Goal: Task Accomplishment & Management: Manage account settings

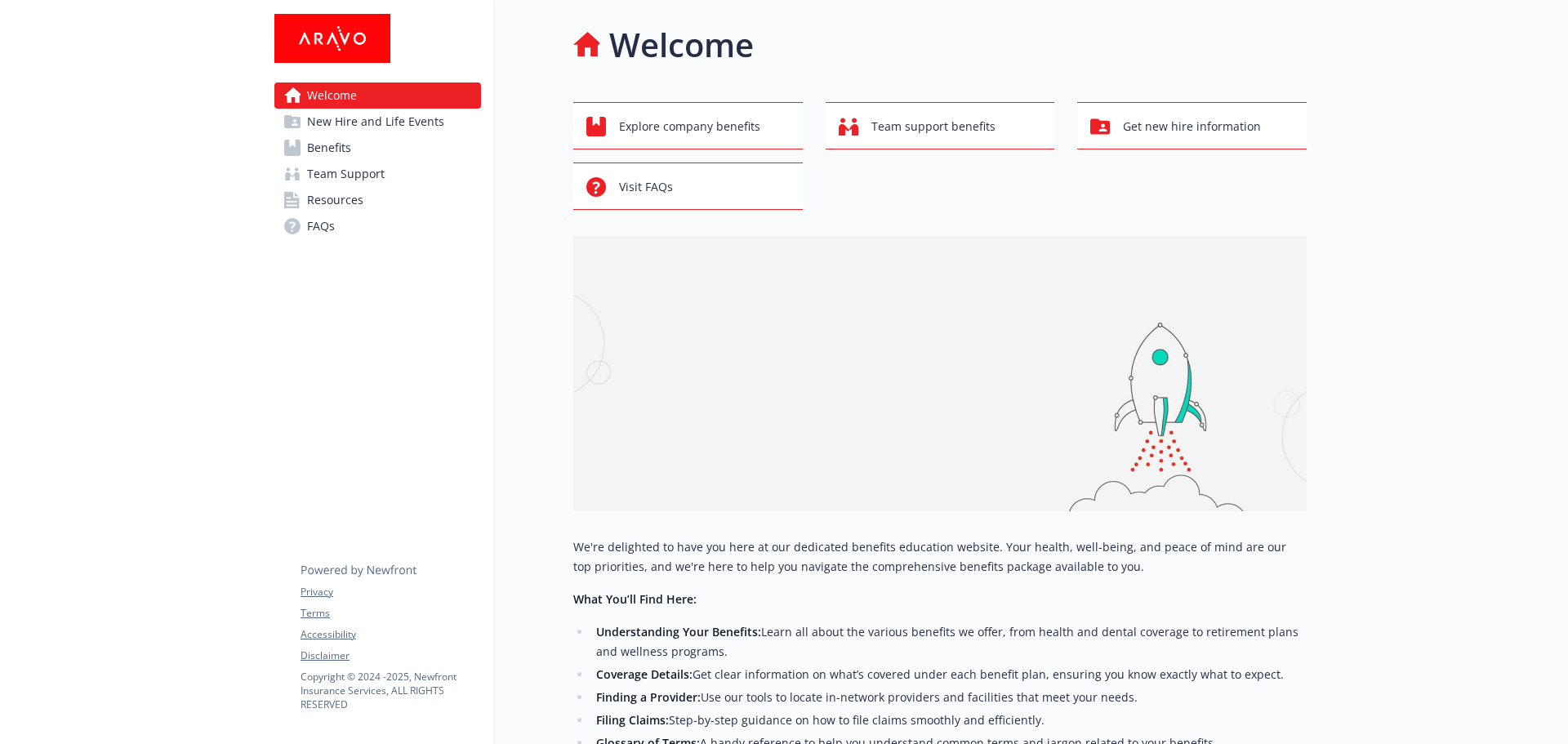
click at [374, 123] on span "New Hire and Life Events" at bounding box center [375, 121] width 137 height 26
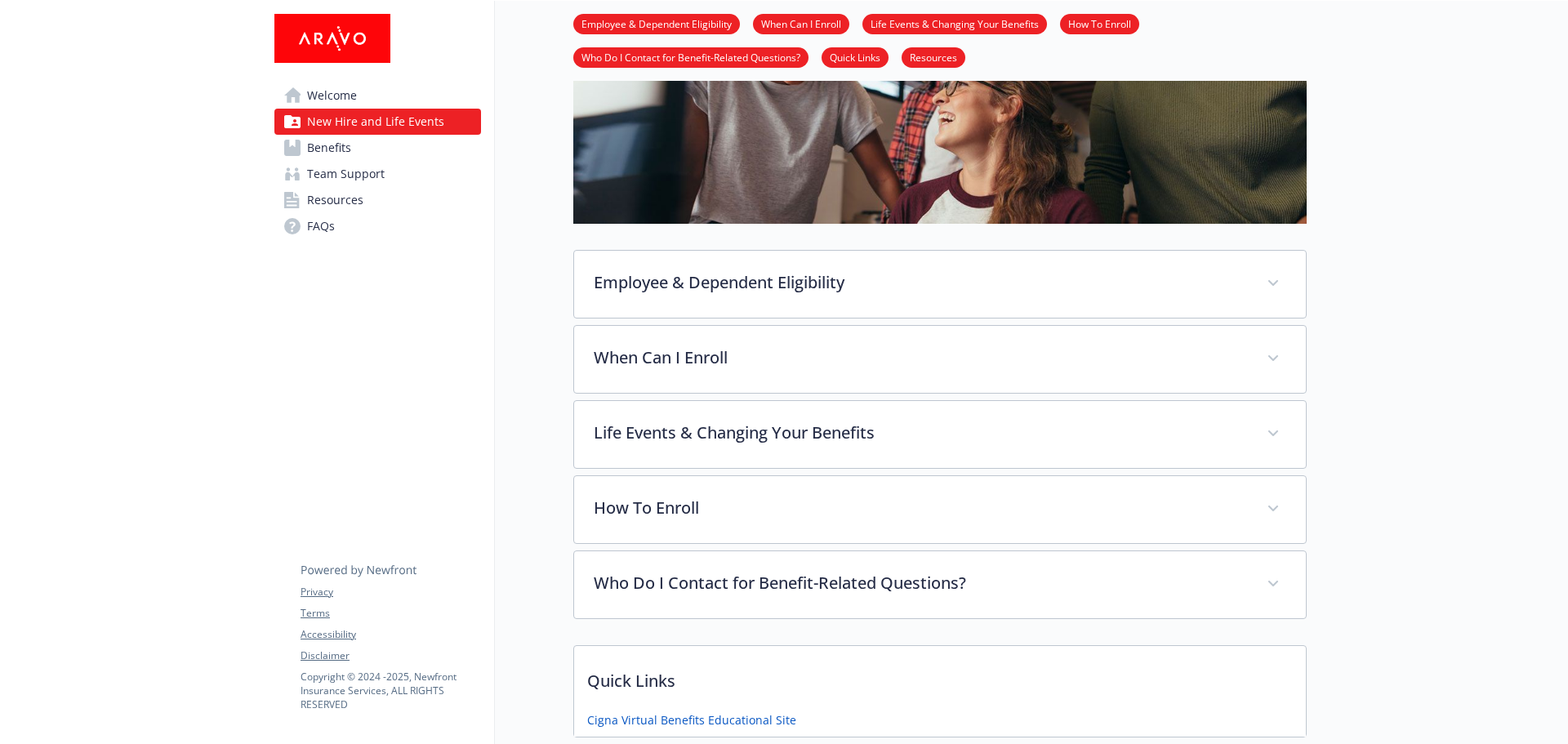
scroll to position [245, 0]
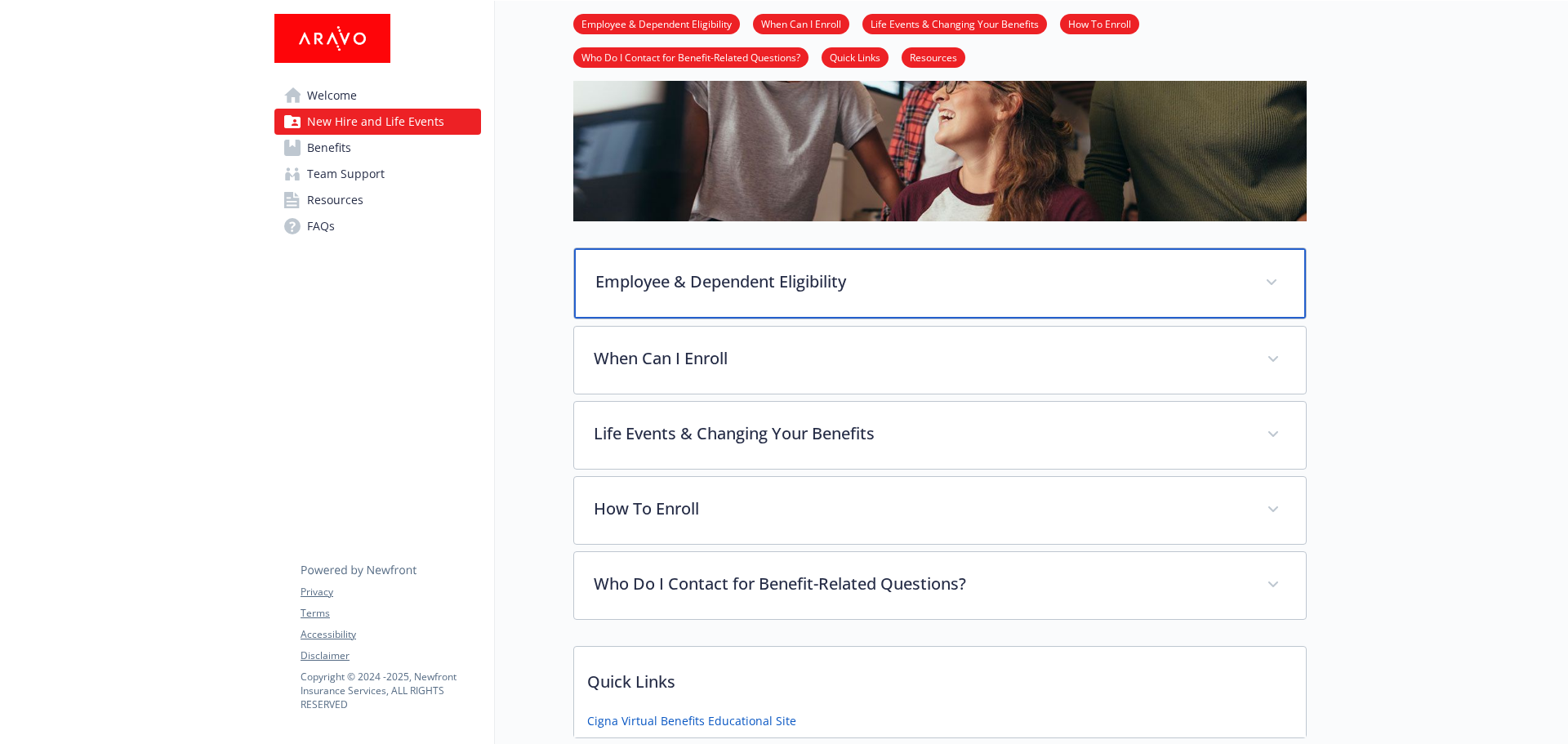
click at [1282, 283] on span at bounding box center [1271, 283] width 26 height 26
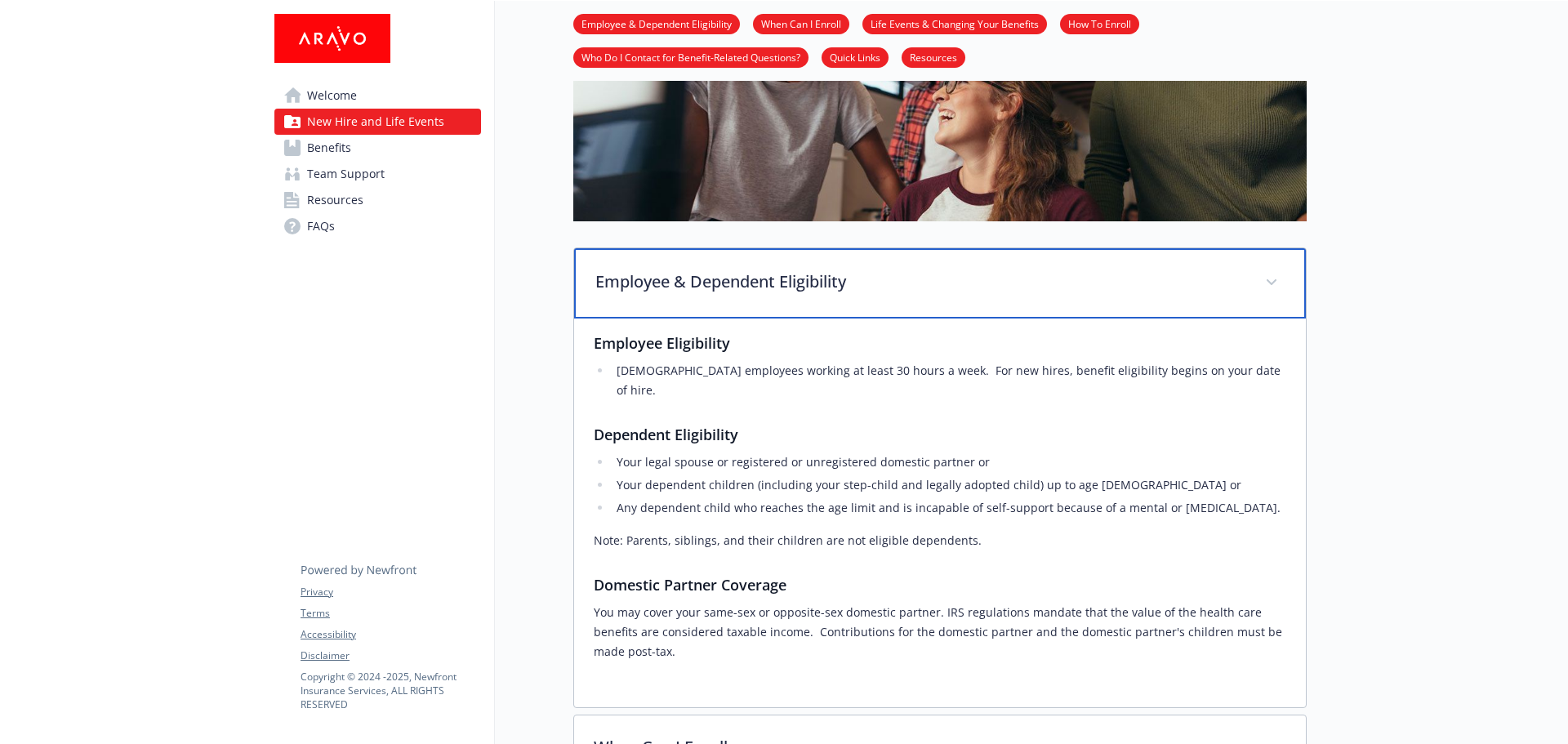
click at [1282, 283] on span at bounding box center [1271, 283] width 26 height 26
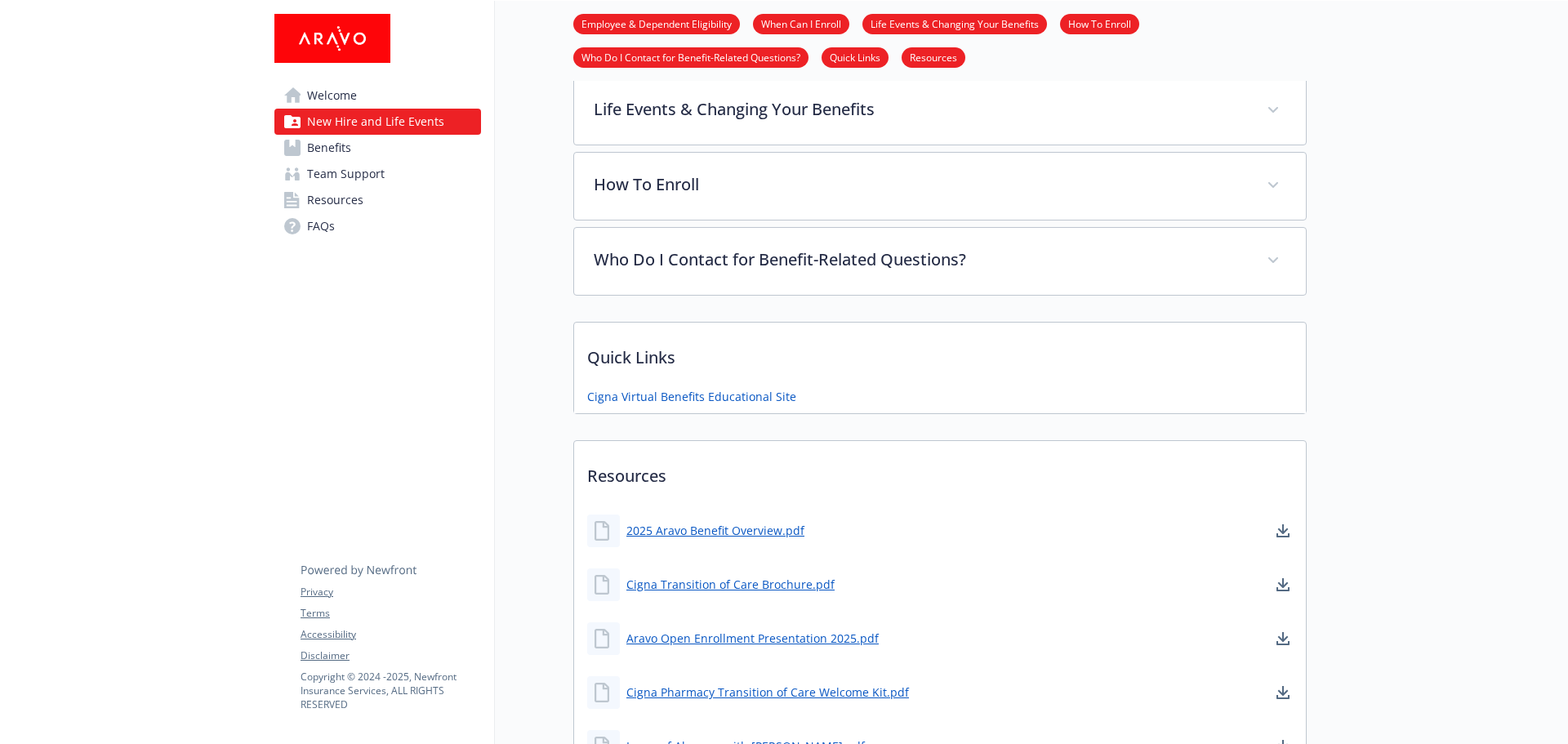
scroll to position [572, 0]
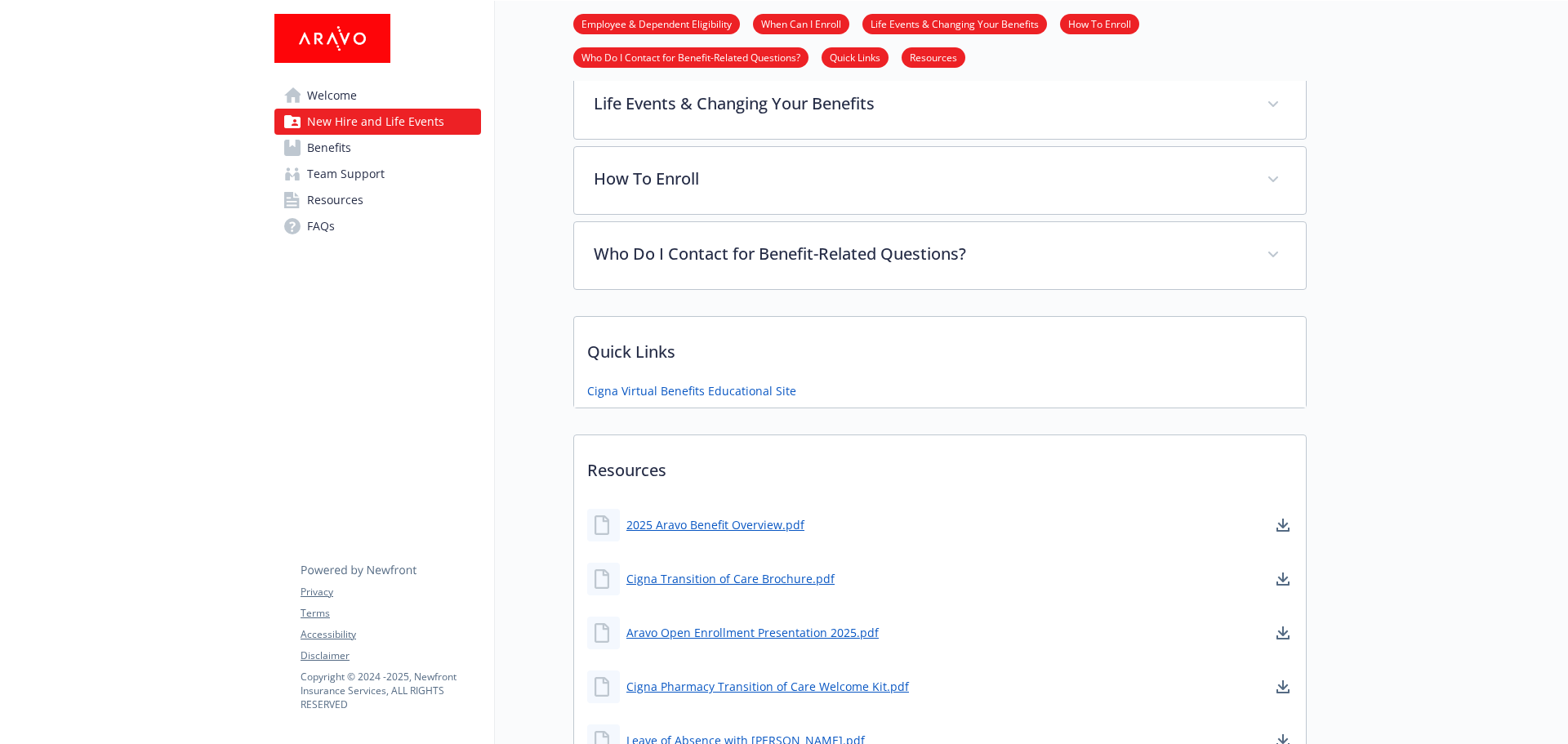
click at [347, 150] on span "Benefits" at bounding box center [329, 147] width 44 height 26
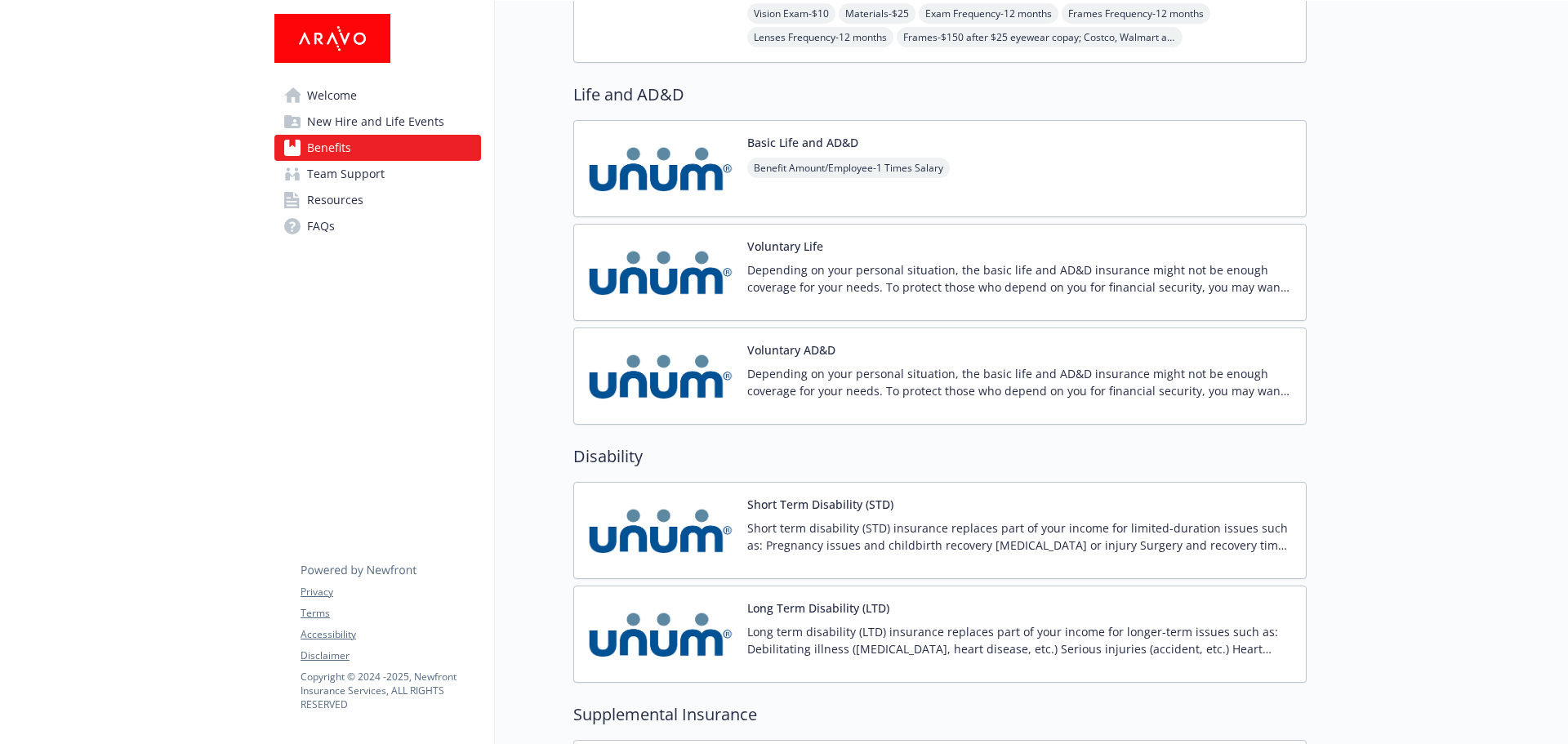
scroll to position [1062, 0]
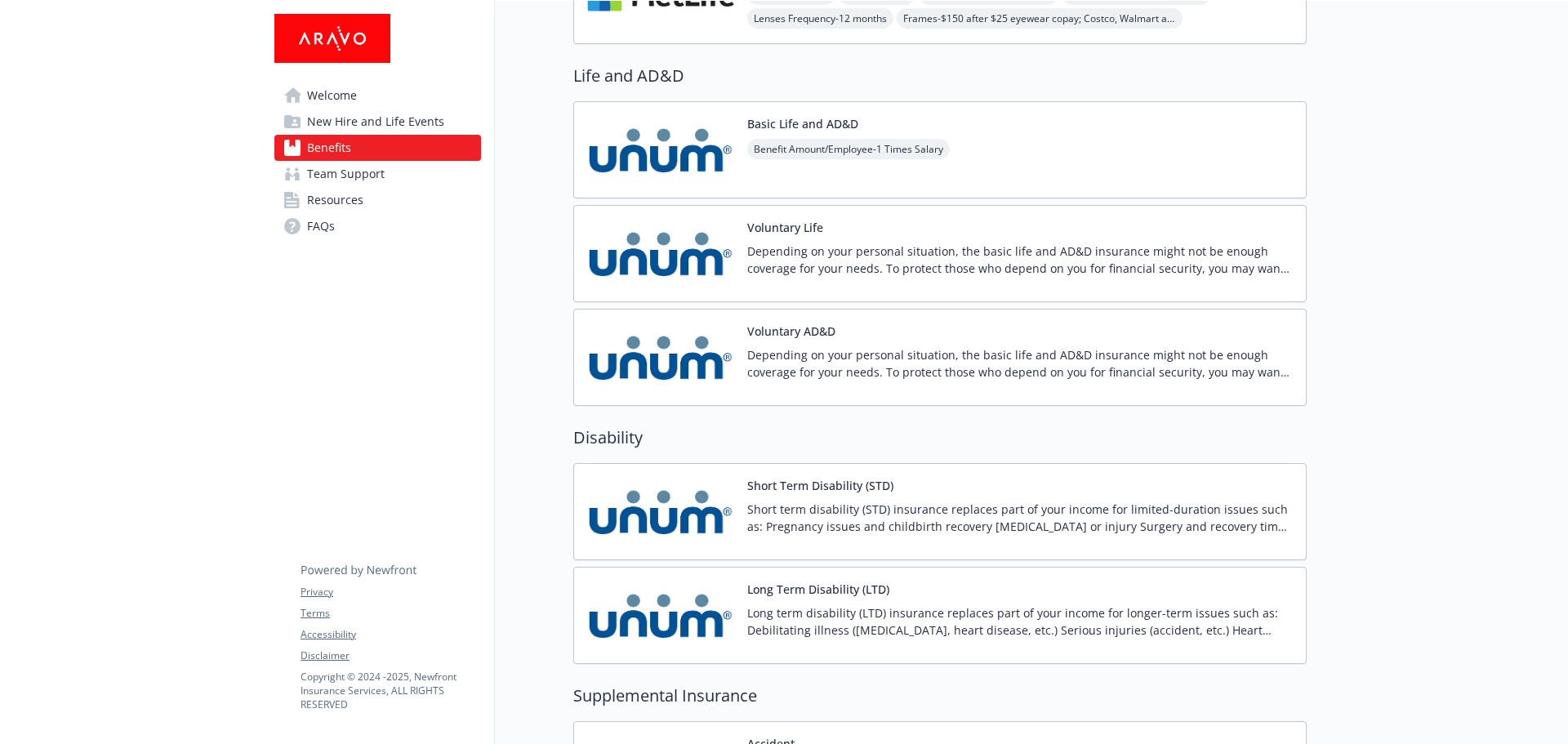
click at [667, 147] on img at bounding box center [661, 150] width 147 height 70
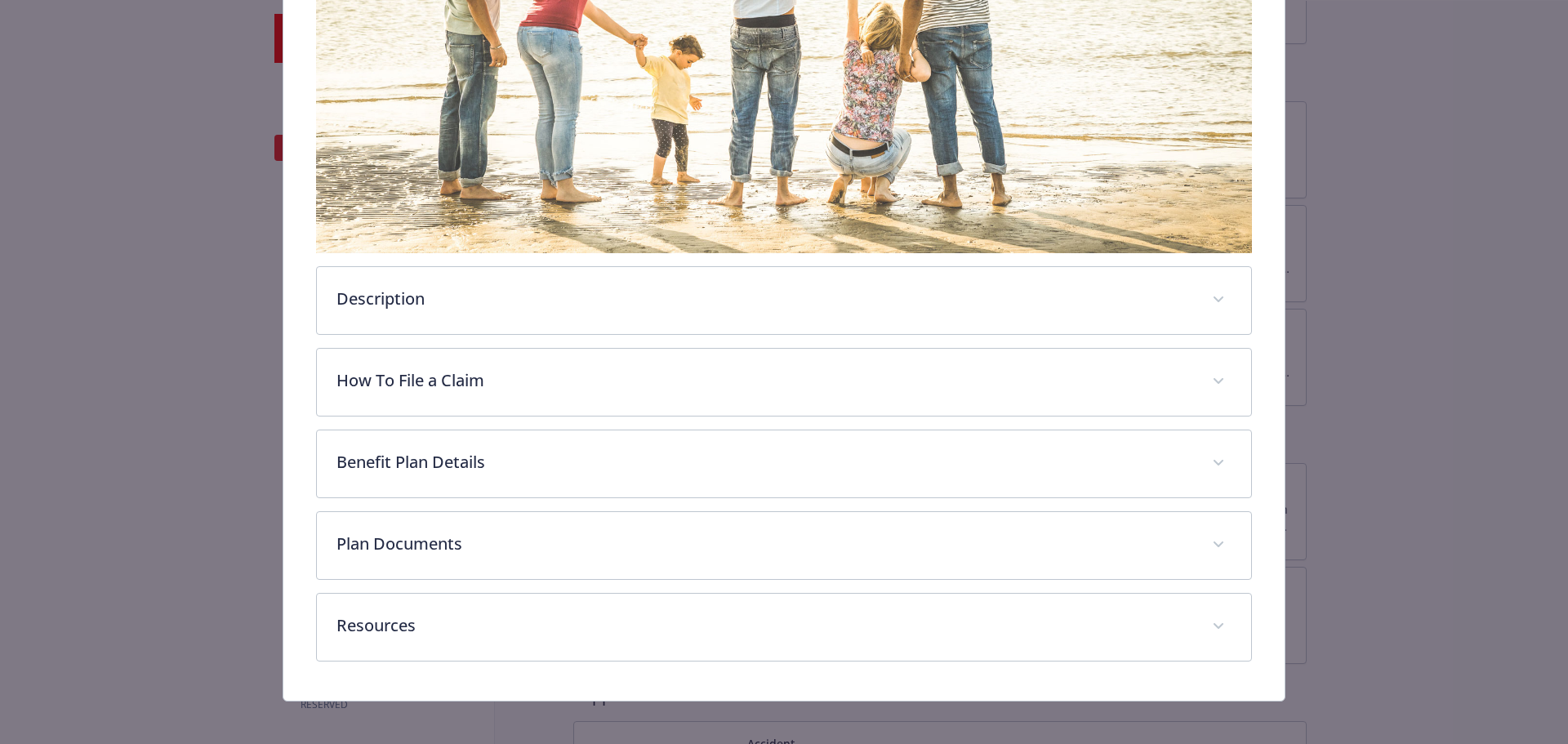
scroll to position [322, 0]
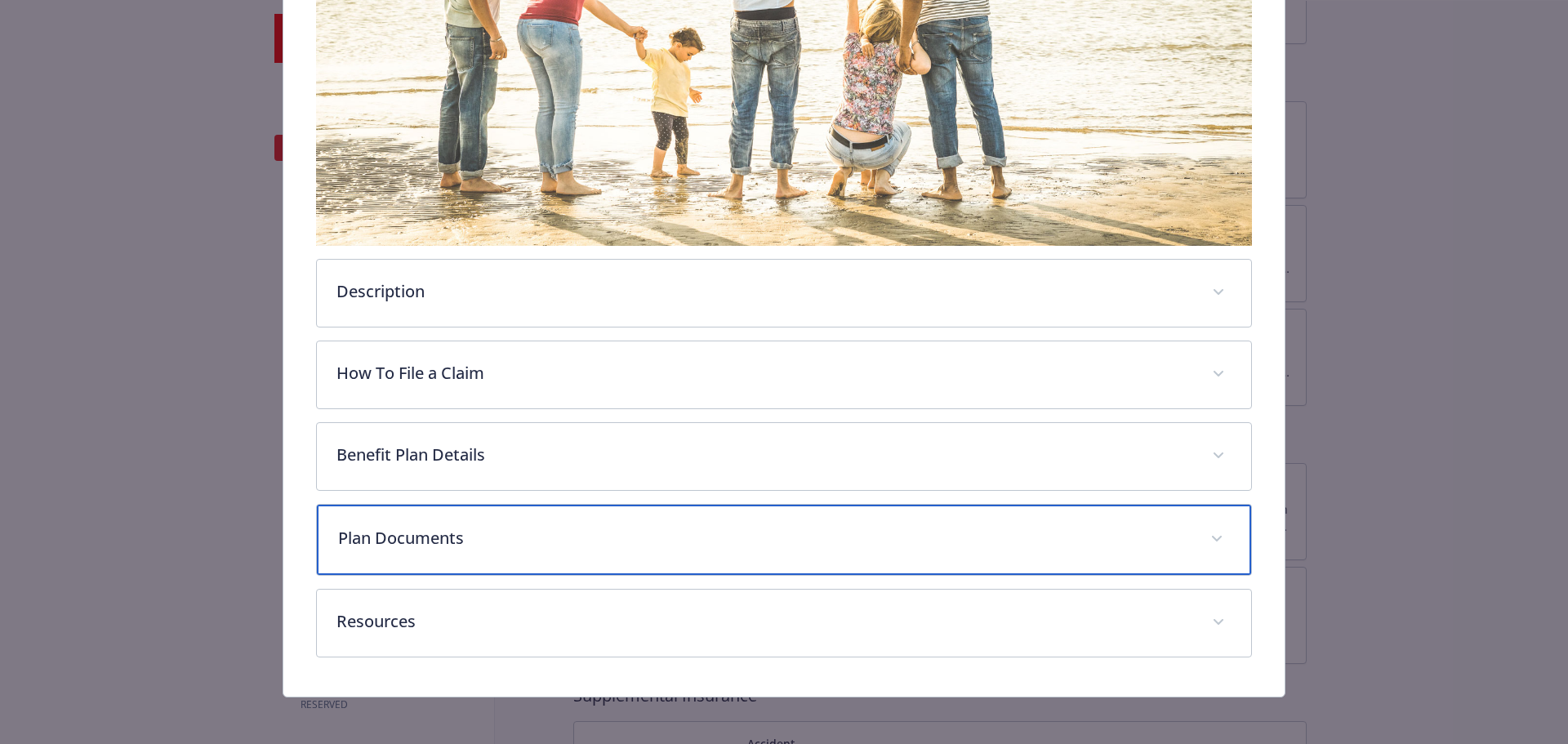
click at [1204, 530] on span "details for plan Life and AD&D - Basic Life and AD&D - Life and AD&D" at bounding box center [1217, 539] width 26 height 26
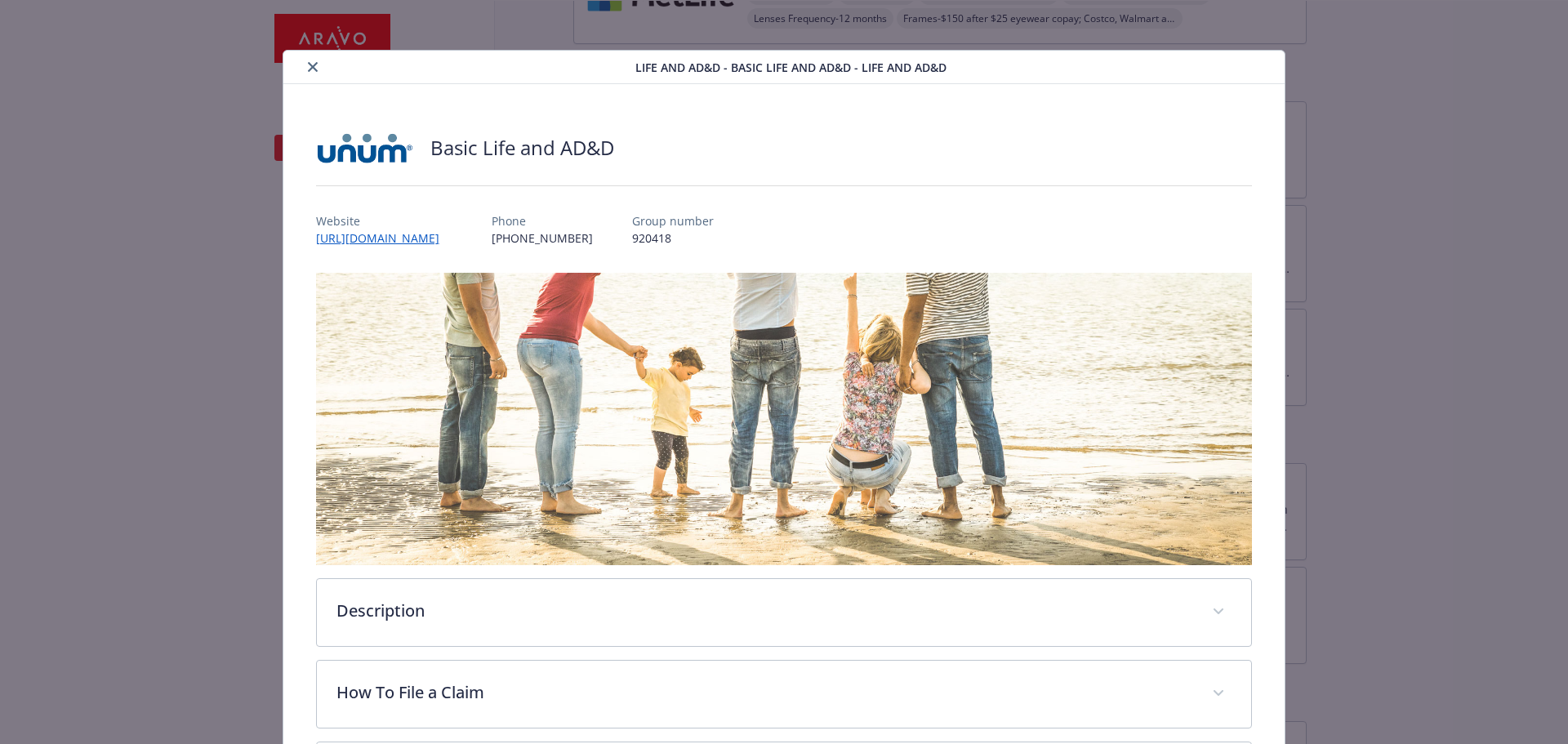
scroll to position [0, 0]
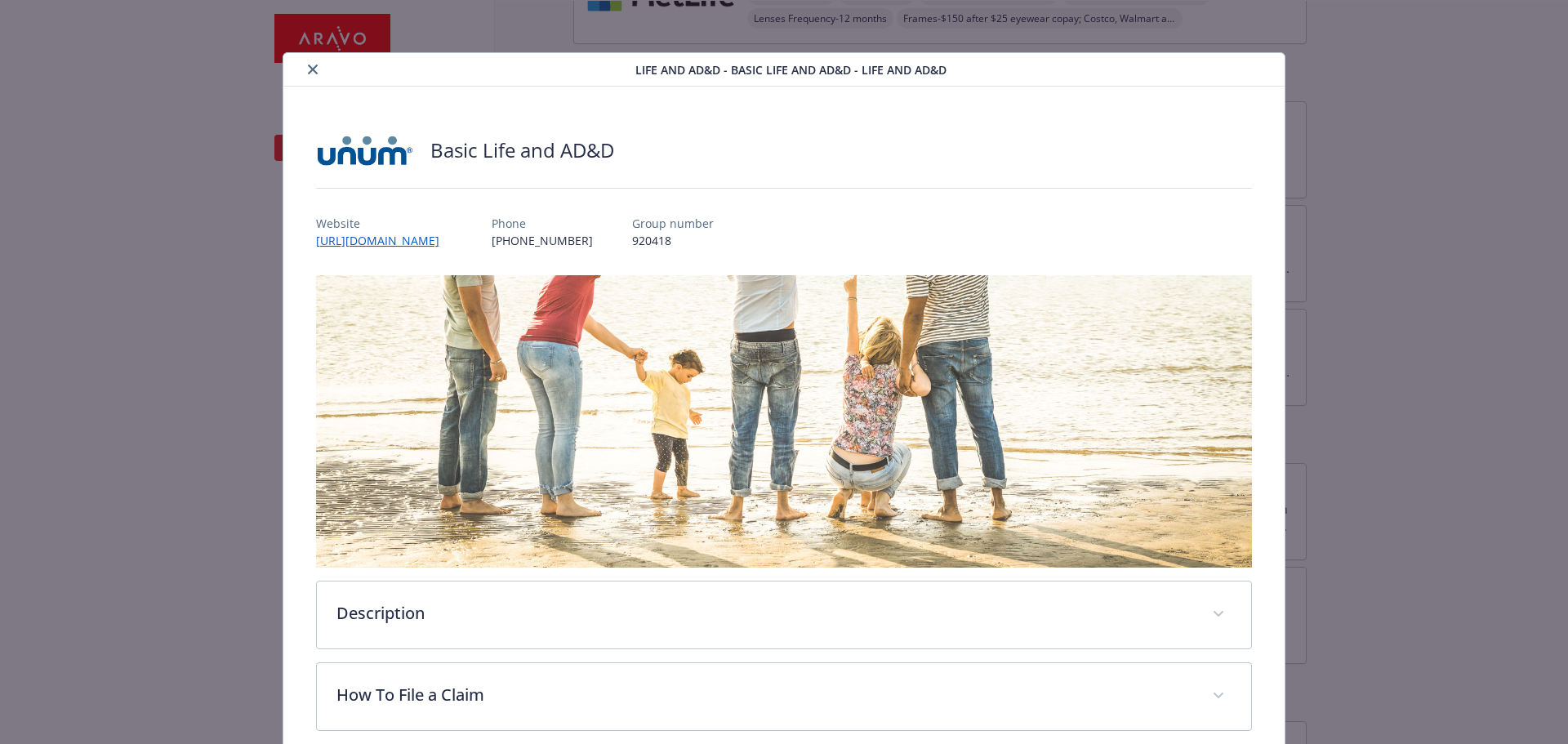
click at [309, 70] on icon "close" at bounding box center [312, 70] width 10 height 10
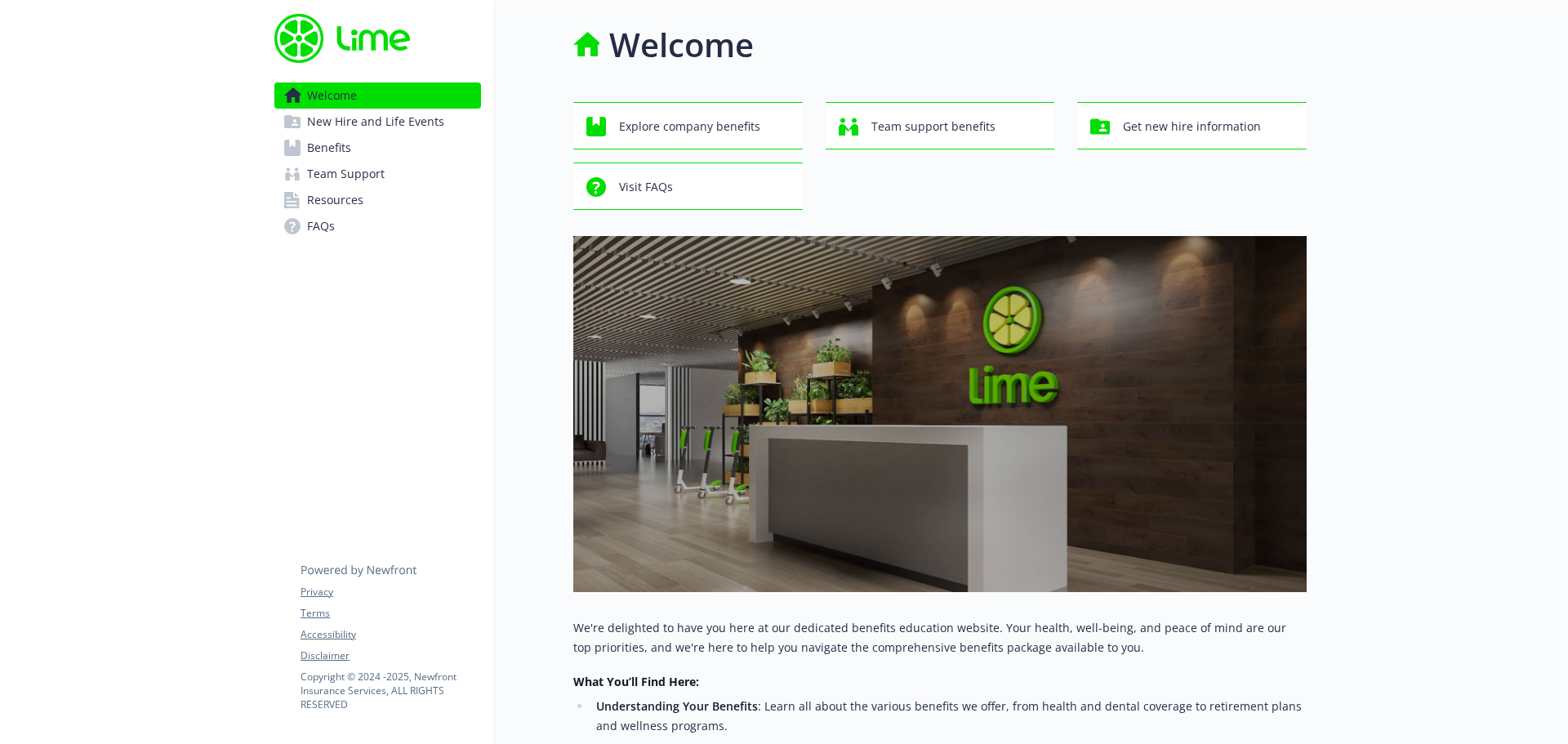
drag, startPoint x: 399, startPoint y: 125, endPoint x: 407, endPoint y: 126, distance: 8.1
click at [399, 125] on span "New Hire and Life Events" at bounding box center [375, 121] width 137 height 26
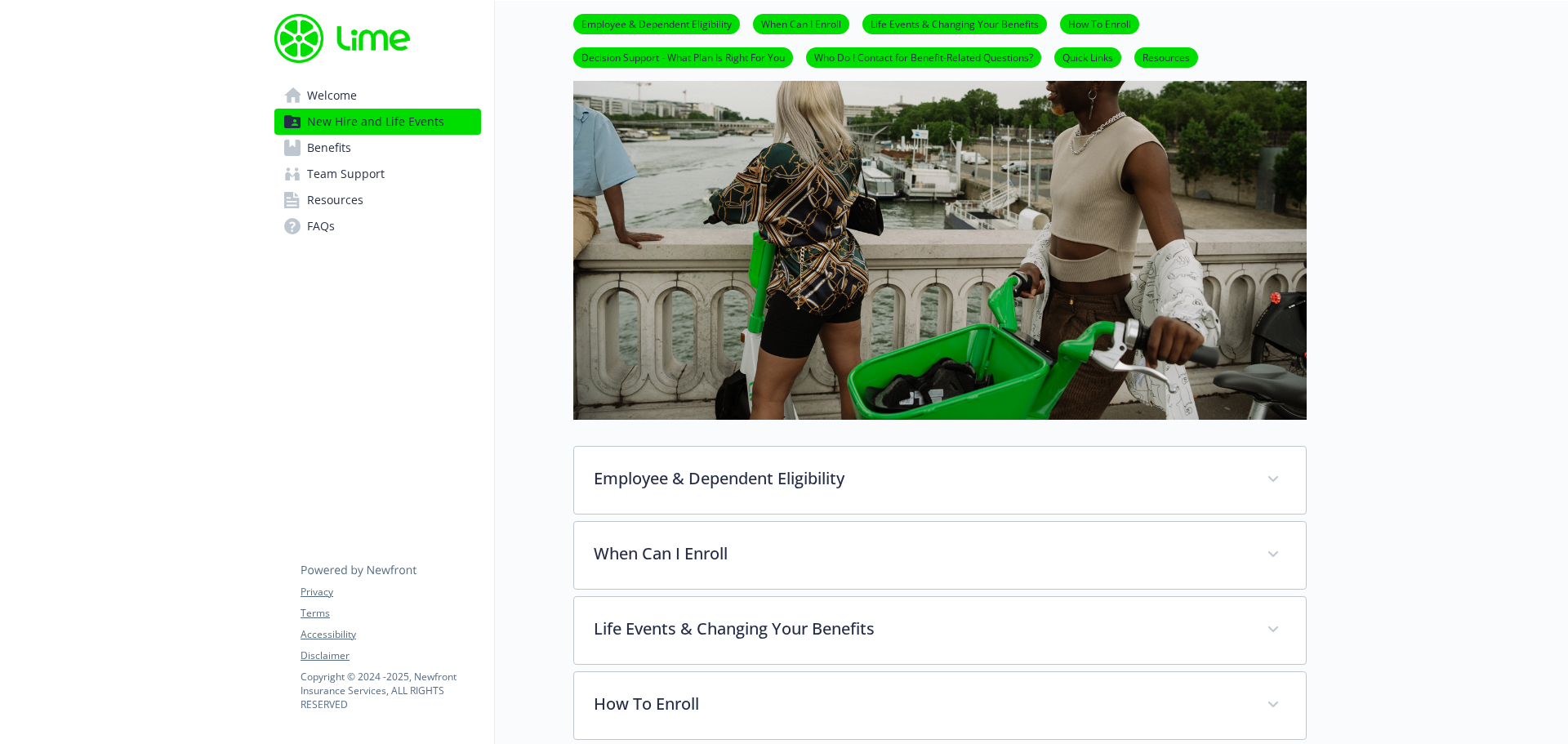
scroll to position [327, 0]
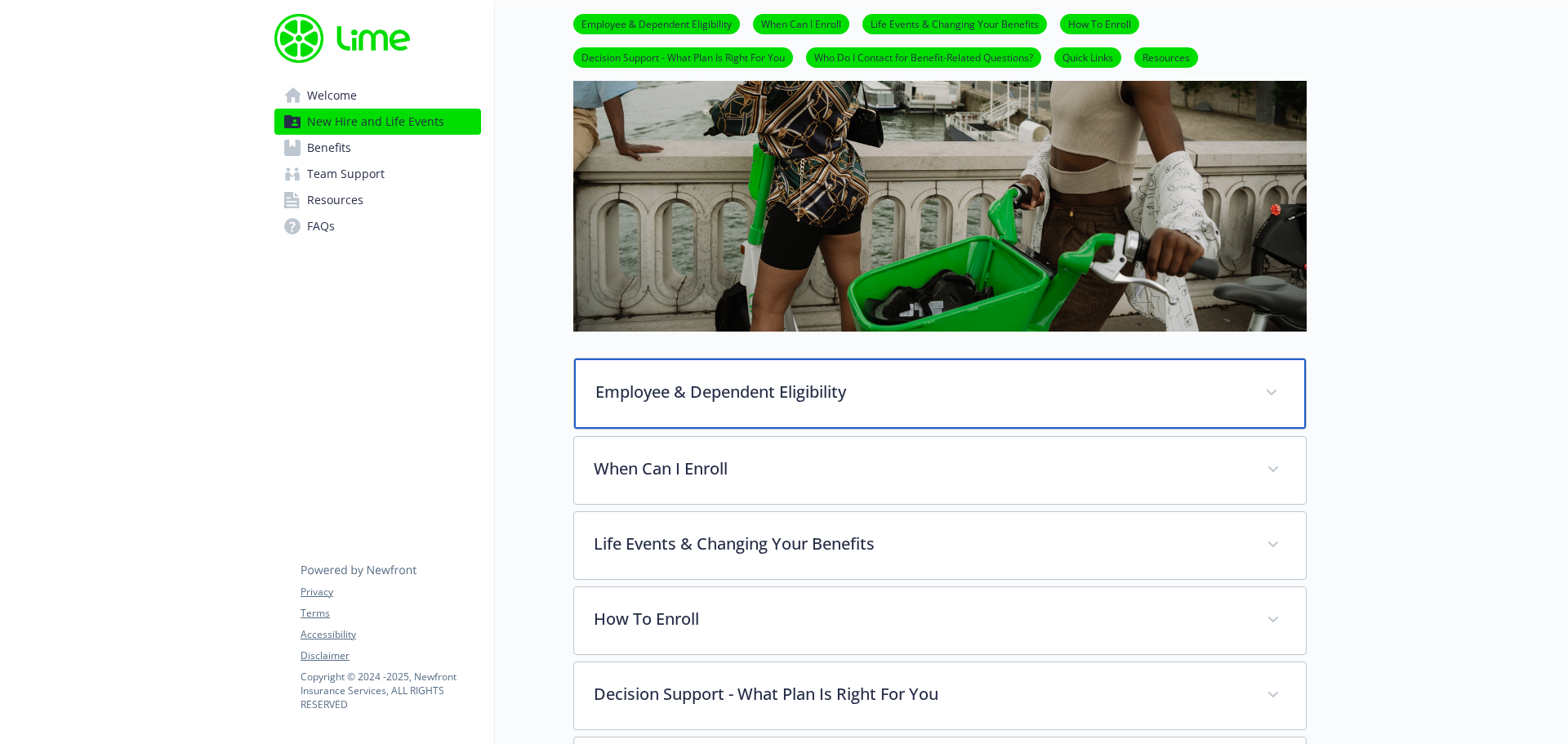
click at [1286, 397] on div "Employee & Dependent Eligibility" at bounding box center [940, 394] width 732 height 71
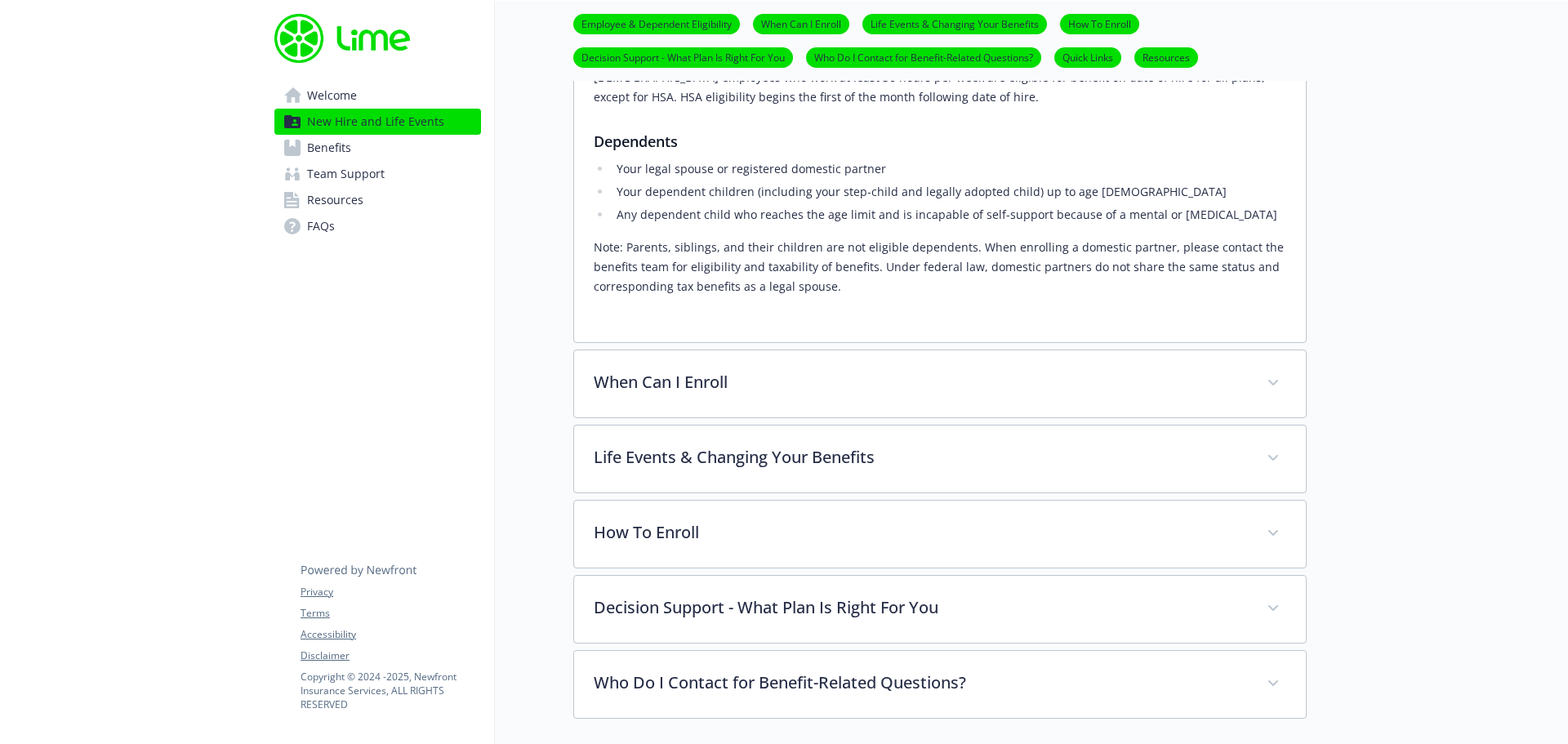
scroll to position [735, 0]
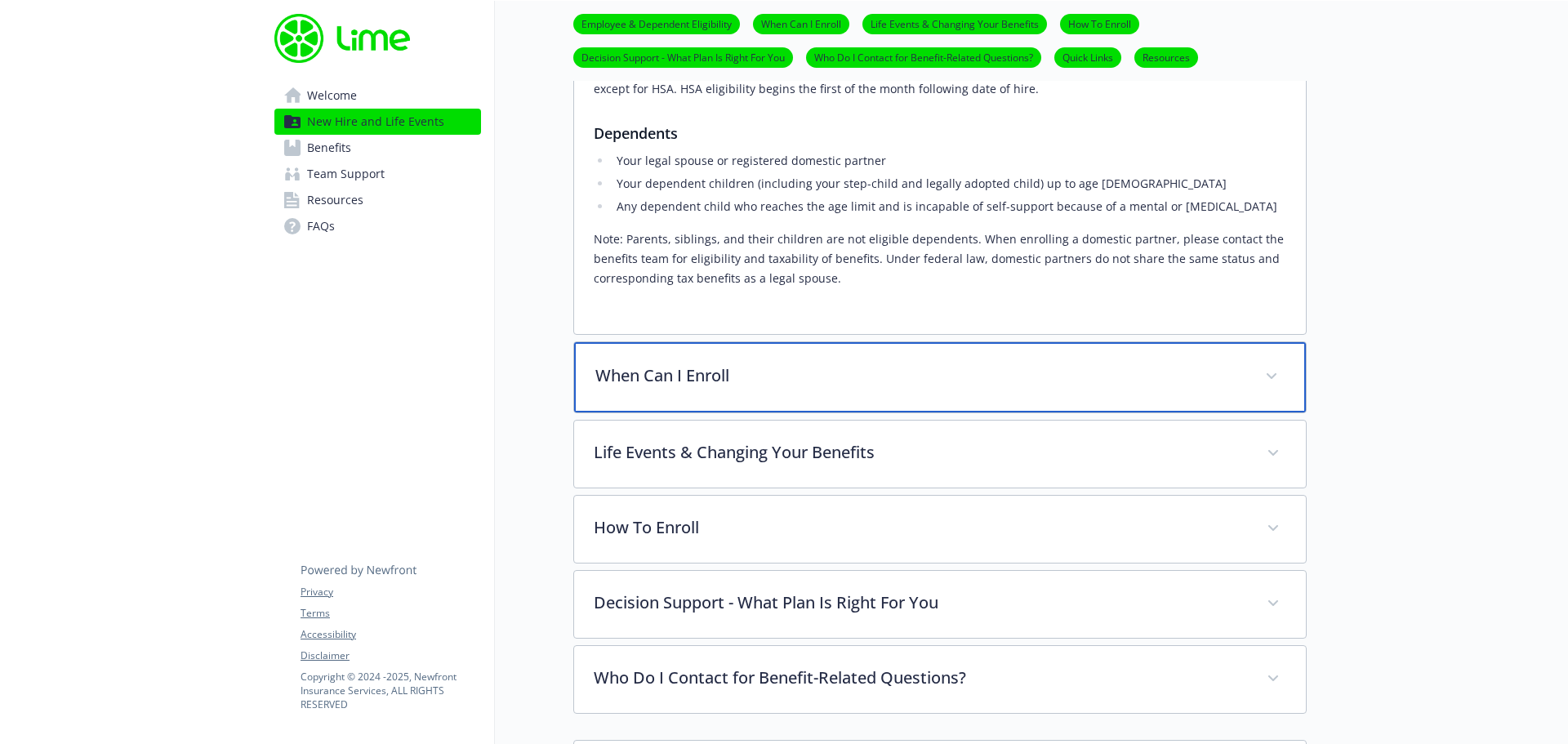
click at [1265, 382] on span at bounding box center [1271, 376] width 26 height 26
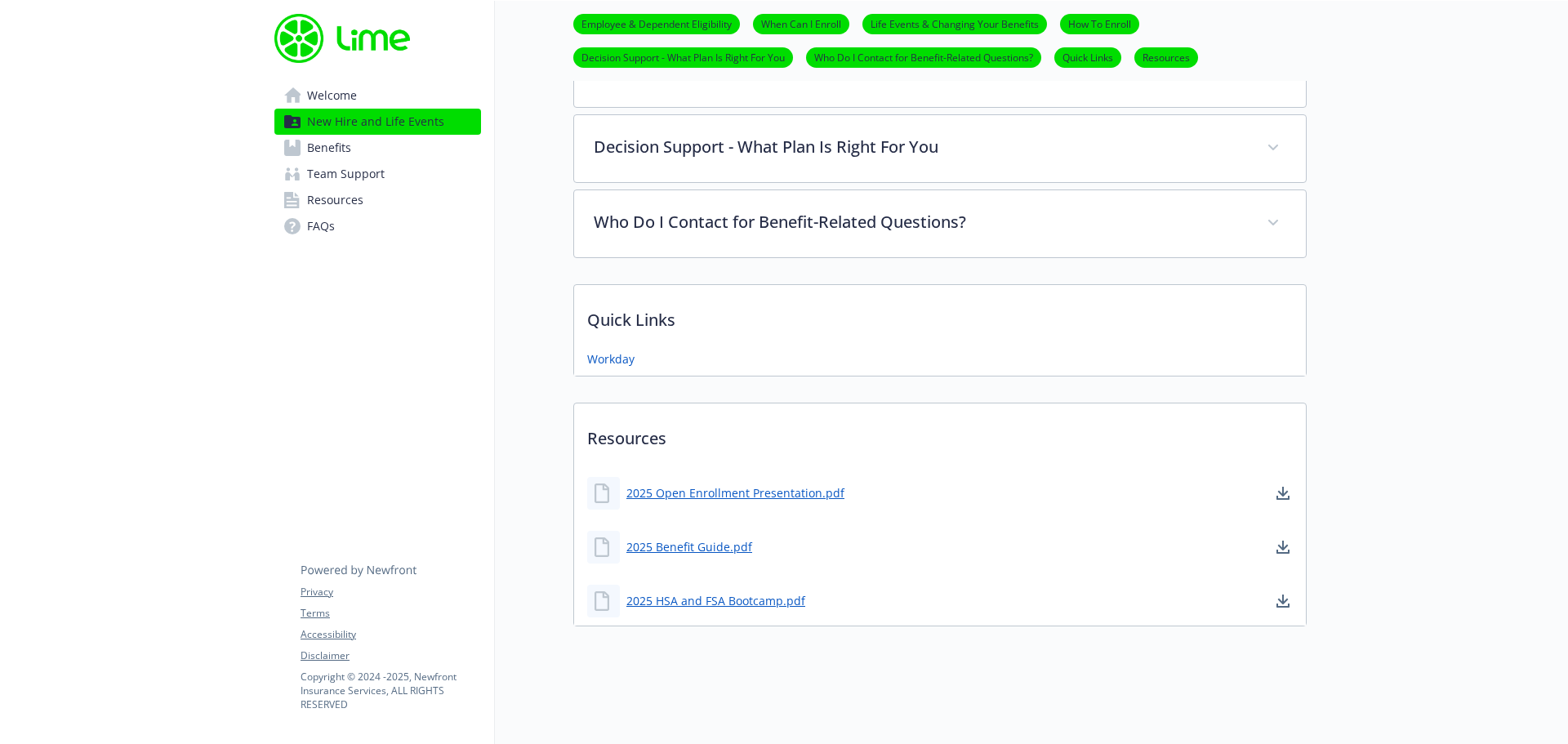
scroll to position [1334, 0]
click at [332, 153] on span "Benefits" at bounding box center [329, 147] width 44 height 26
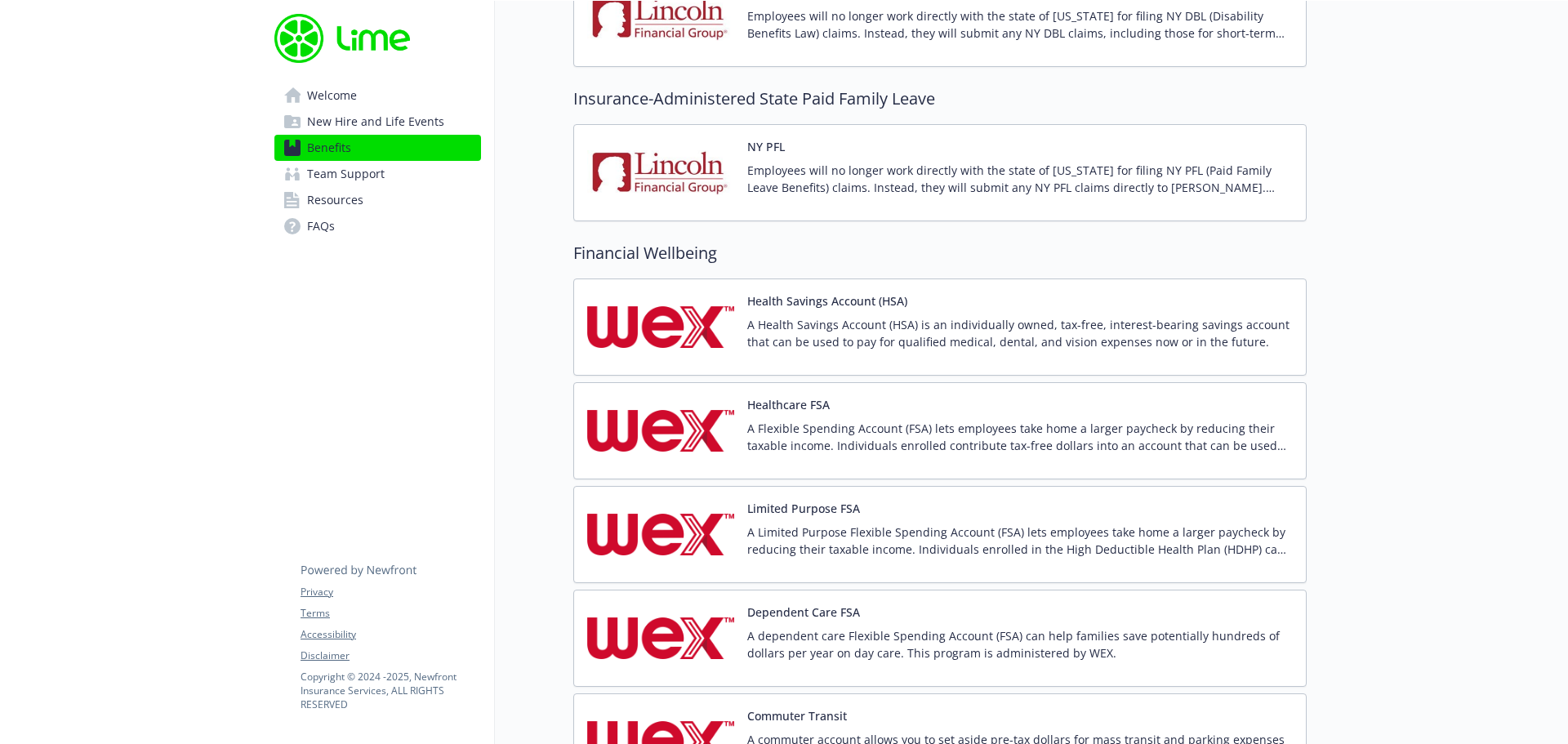
scroll to position [1908, 0]
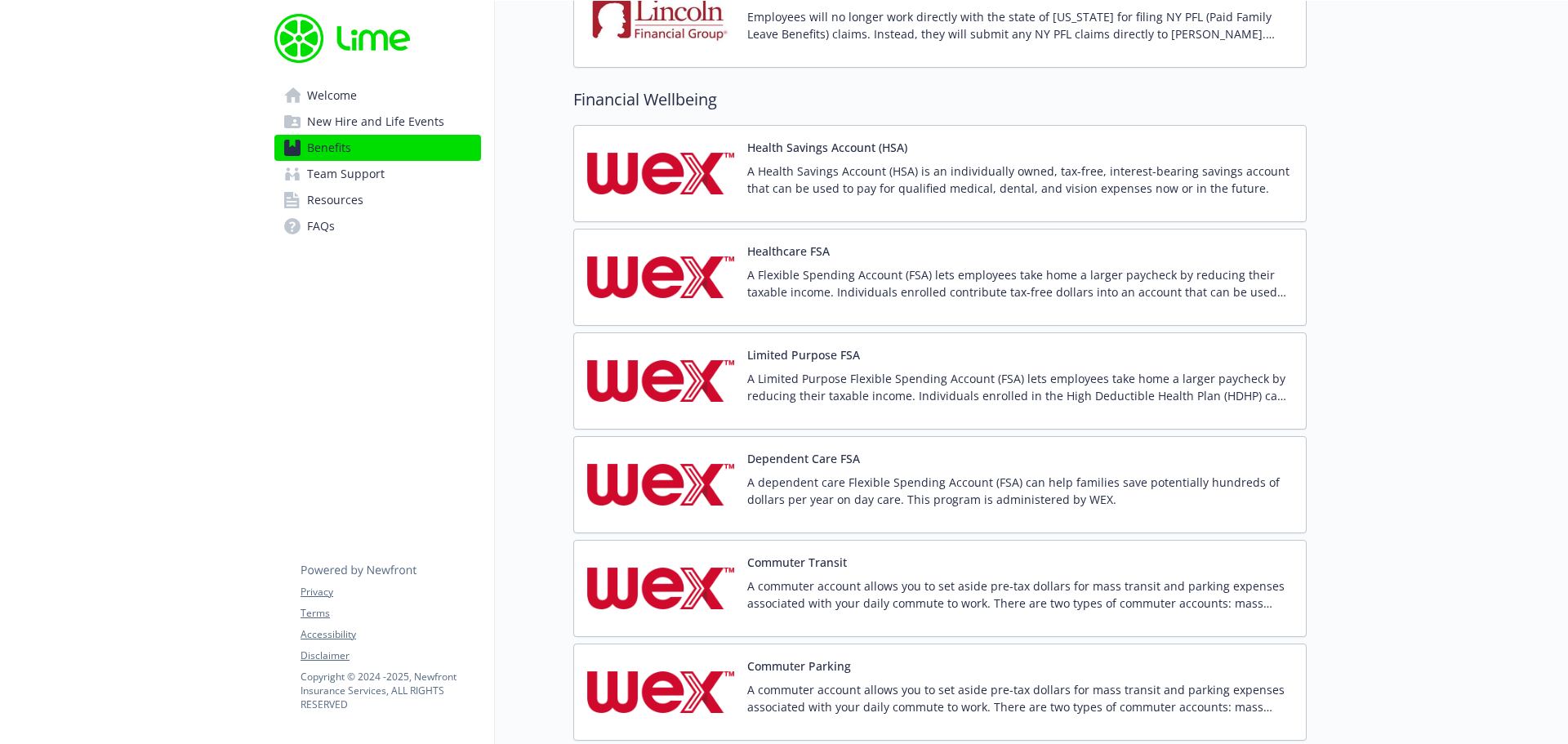
click at [913, 284] on p "A Flexible Spending Account (FSA) lets employees take home a larger paycheck by…" at bounding box center [1021, 283] width 546 height 34
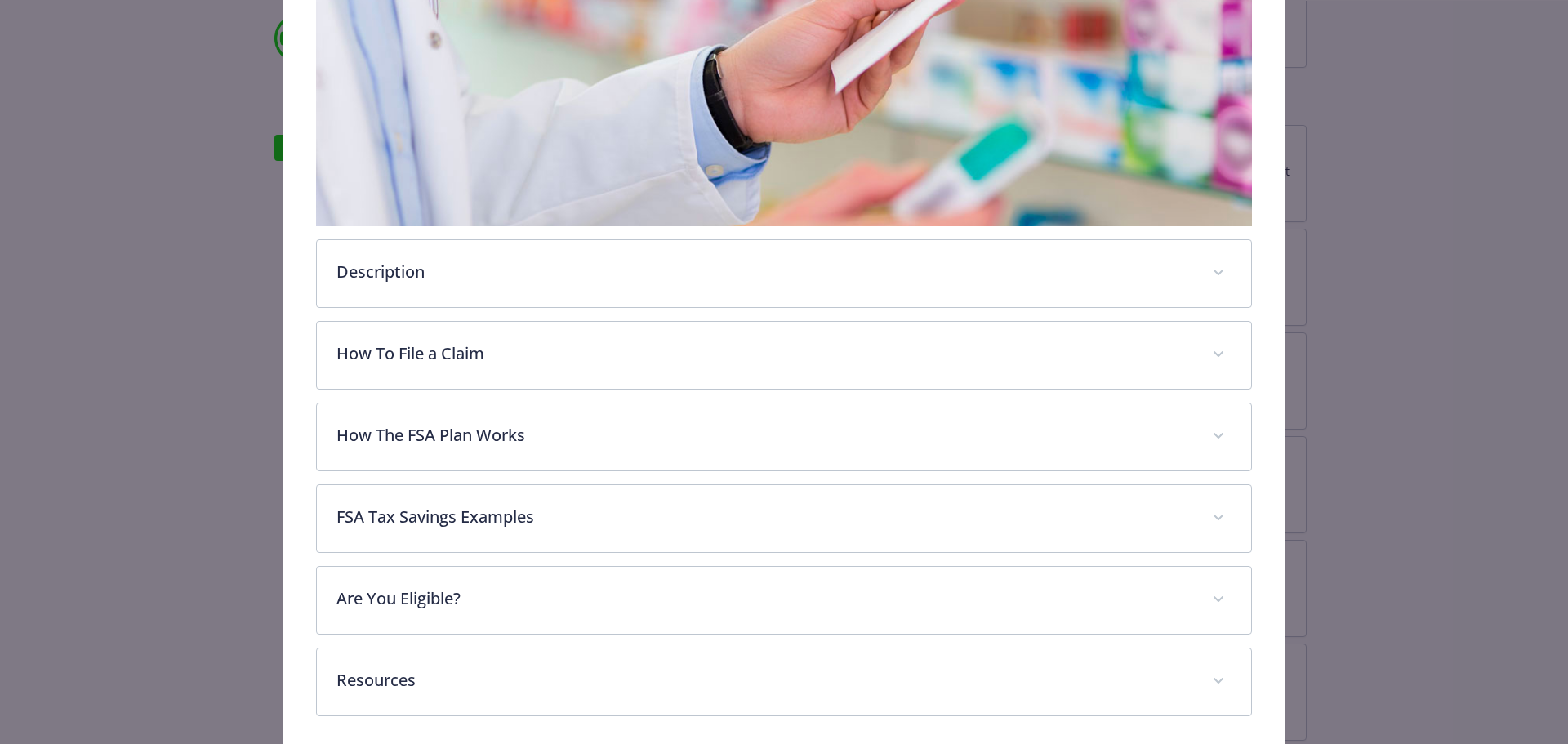
scroll to position [423, 0]
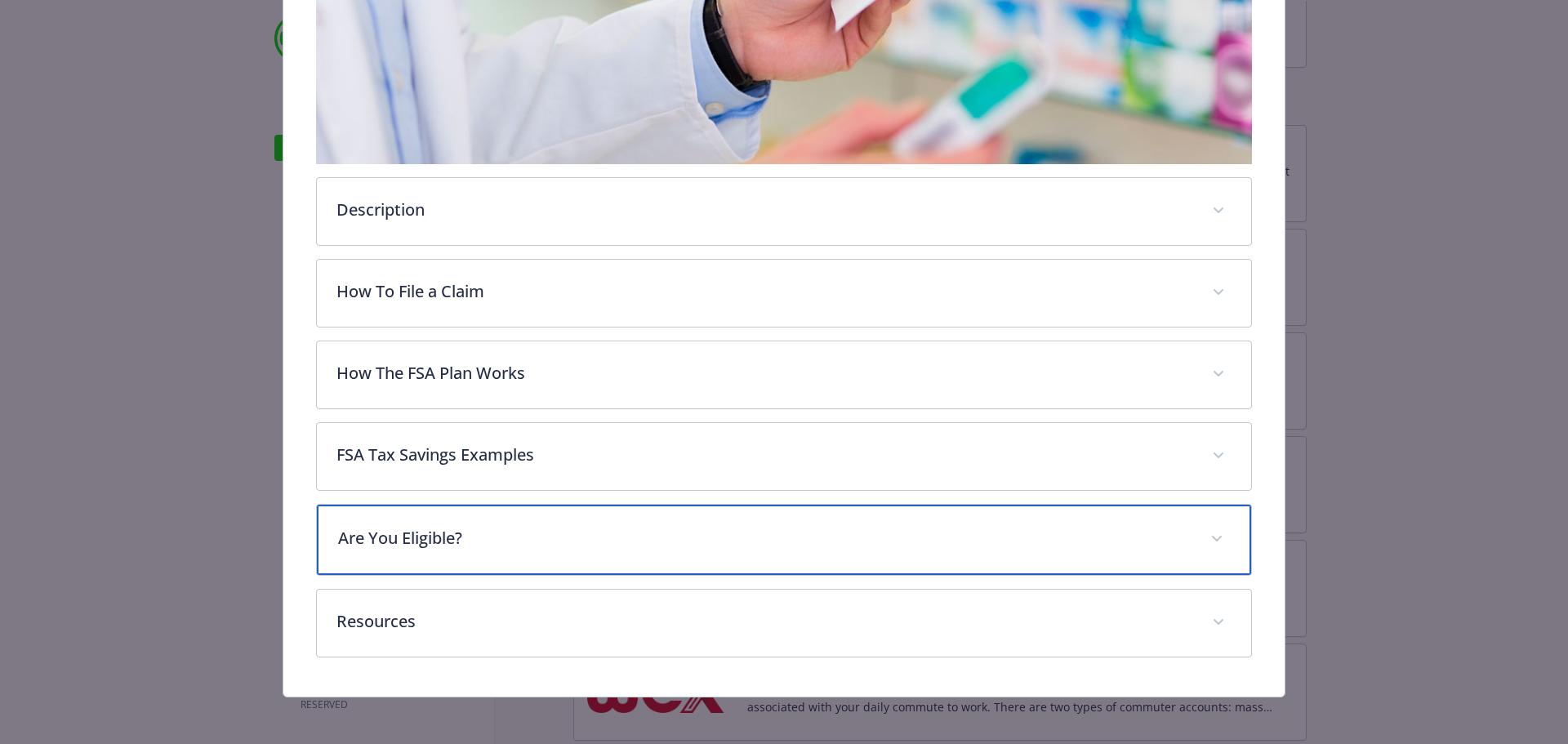
click at [1218, 538] on span "details for plan Financial Wellbeing - Healthcare FSA - Healthcare Flexible Spe…" at bounding box center [1217, 539] width 26 height 26
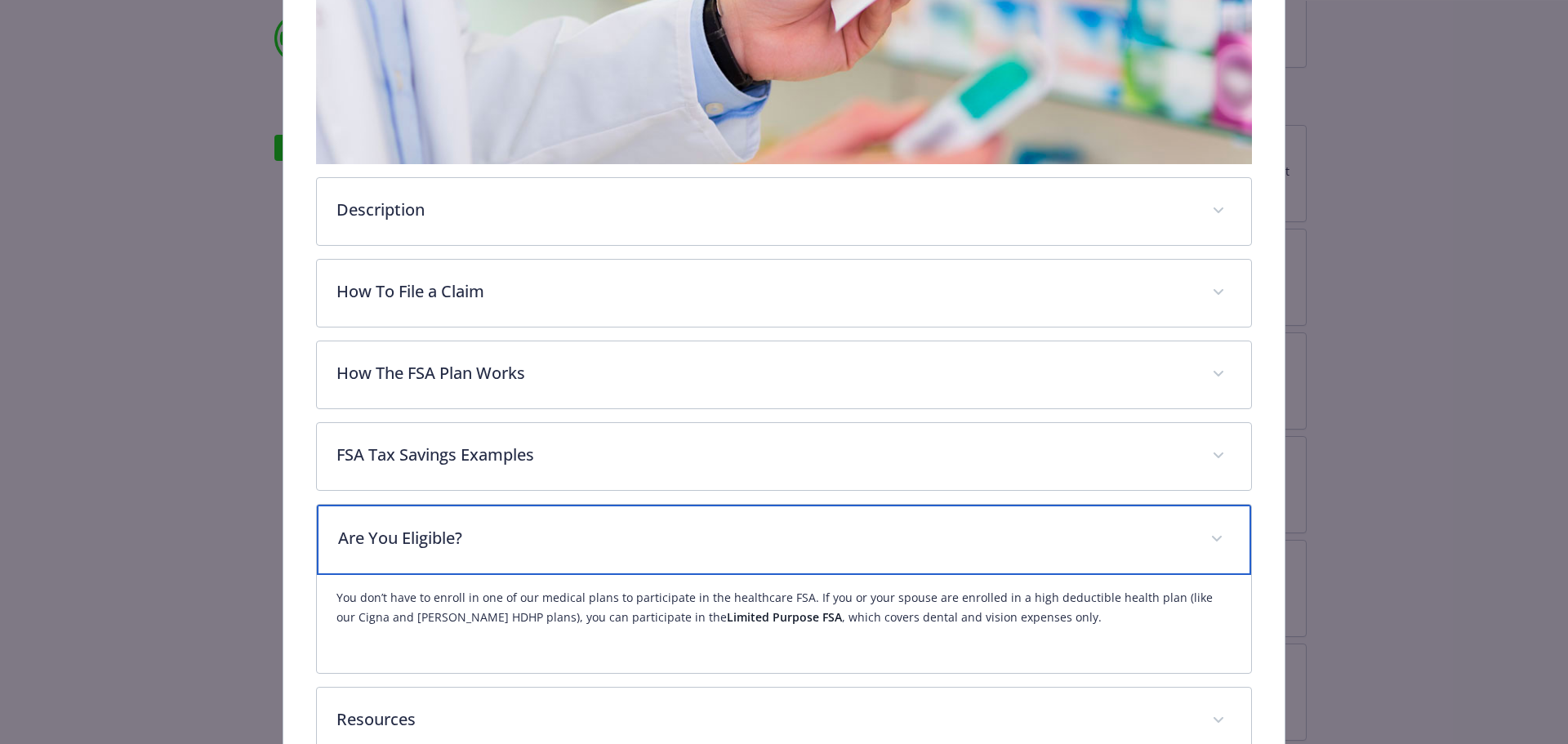
click at [1214, 538] on span "details for plan Financial Wellbeing - Healthcare FSA - Healthcare Flexible Spe…" at bounding box center [1217, 539] width 26 height 26
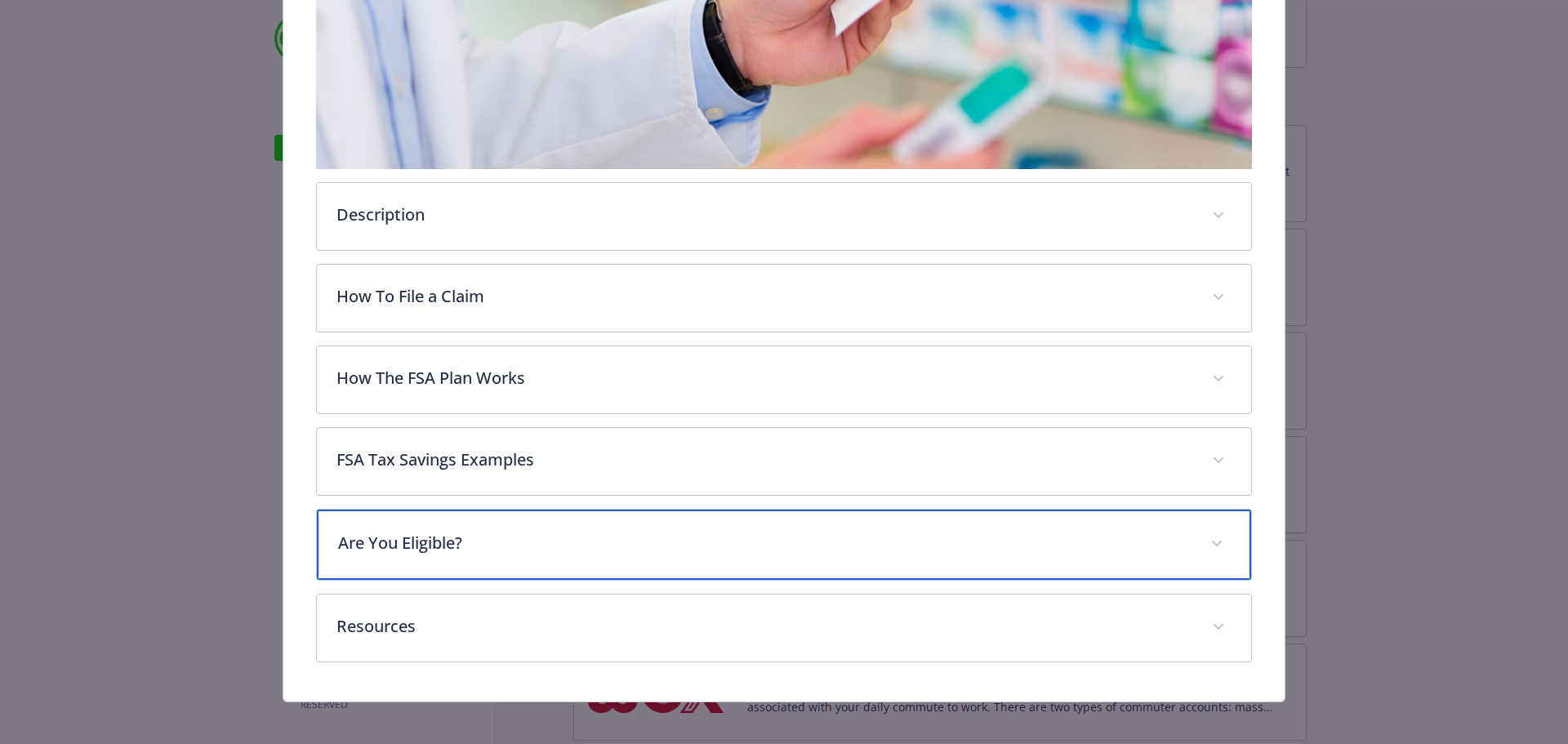
scroll to position [427, 0]
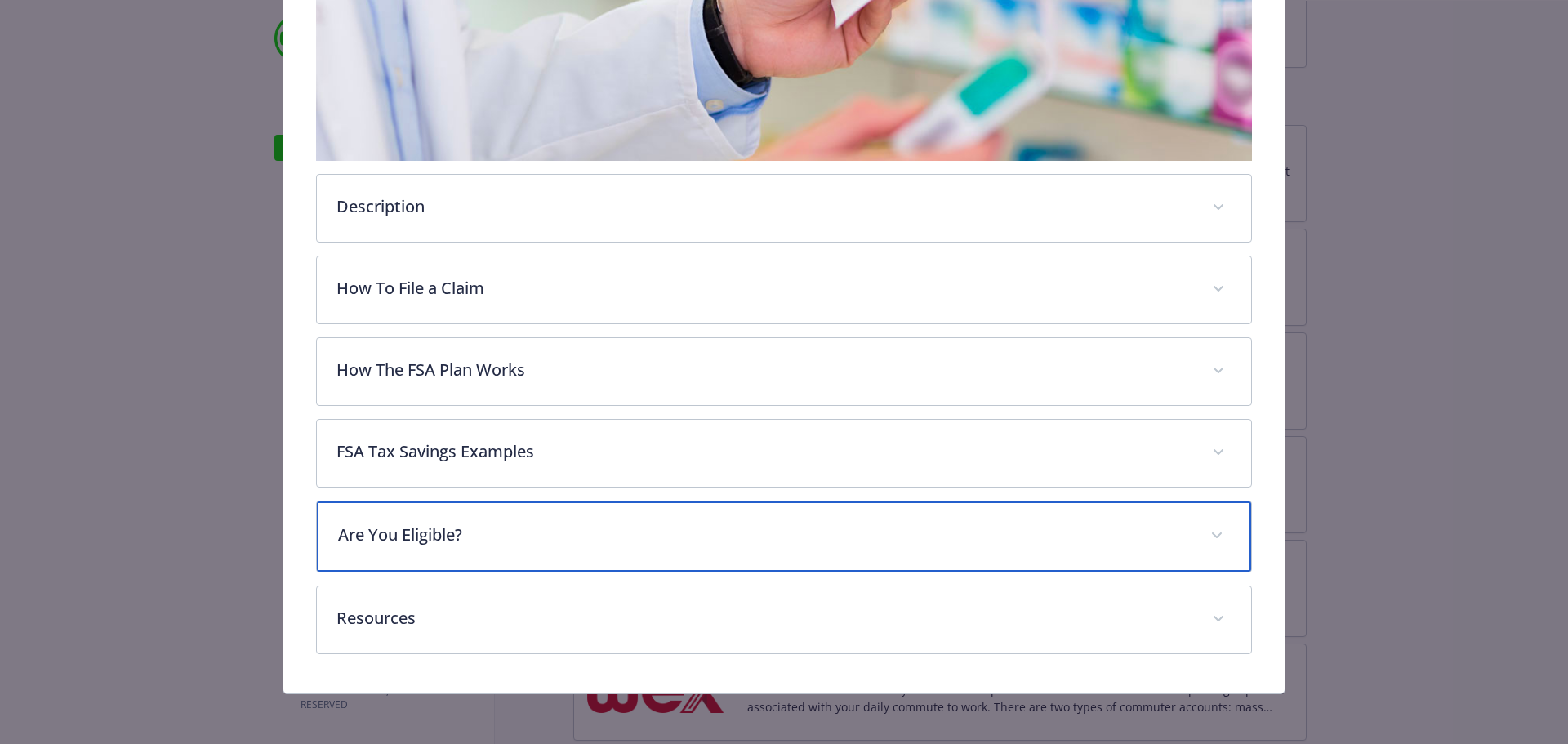
click at [1204, 534] on span "details for plan Financial Wellbeing - Healthcare FSA - Healthcare Flexible Spe…" at bounding box center [1217, 535] width 26 height 26
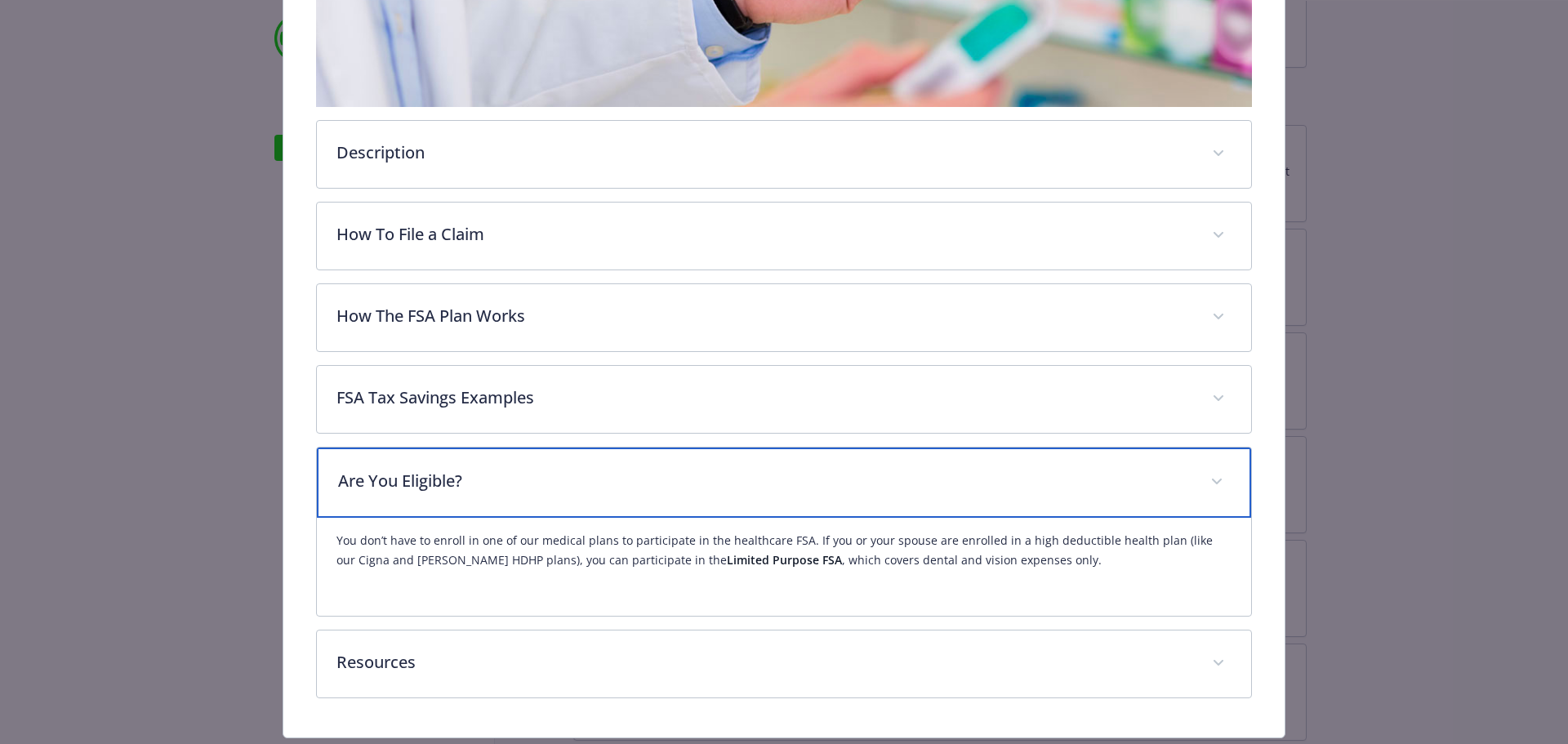
scroll to position [508, 0]
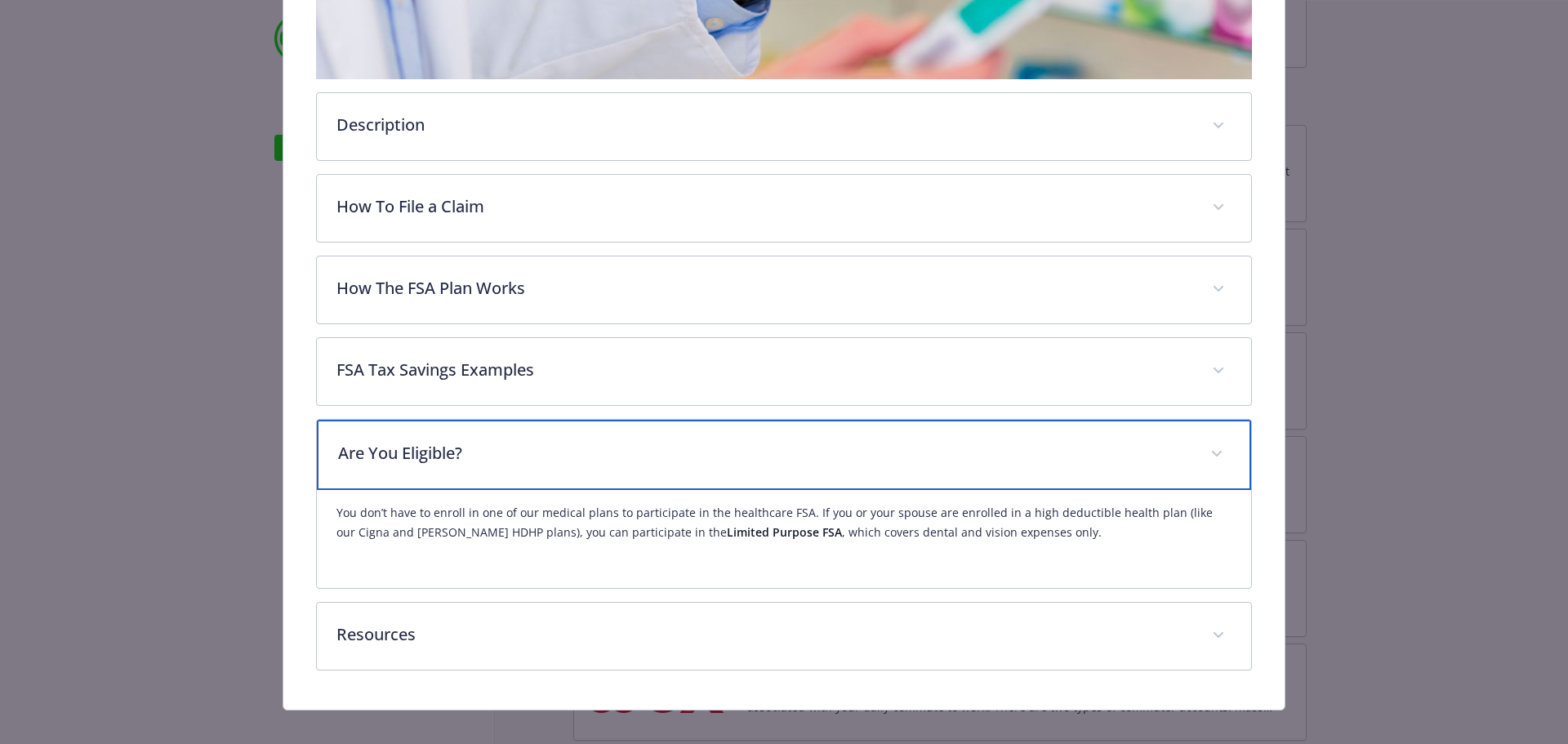
click at [1204, 458] on span "details for plan Financial Wellbeing - Healthcare FSA - Healthcare Flexible Spe…" at bounding box center [1217, 454] width 26 height 26
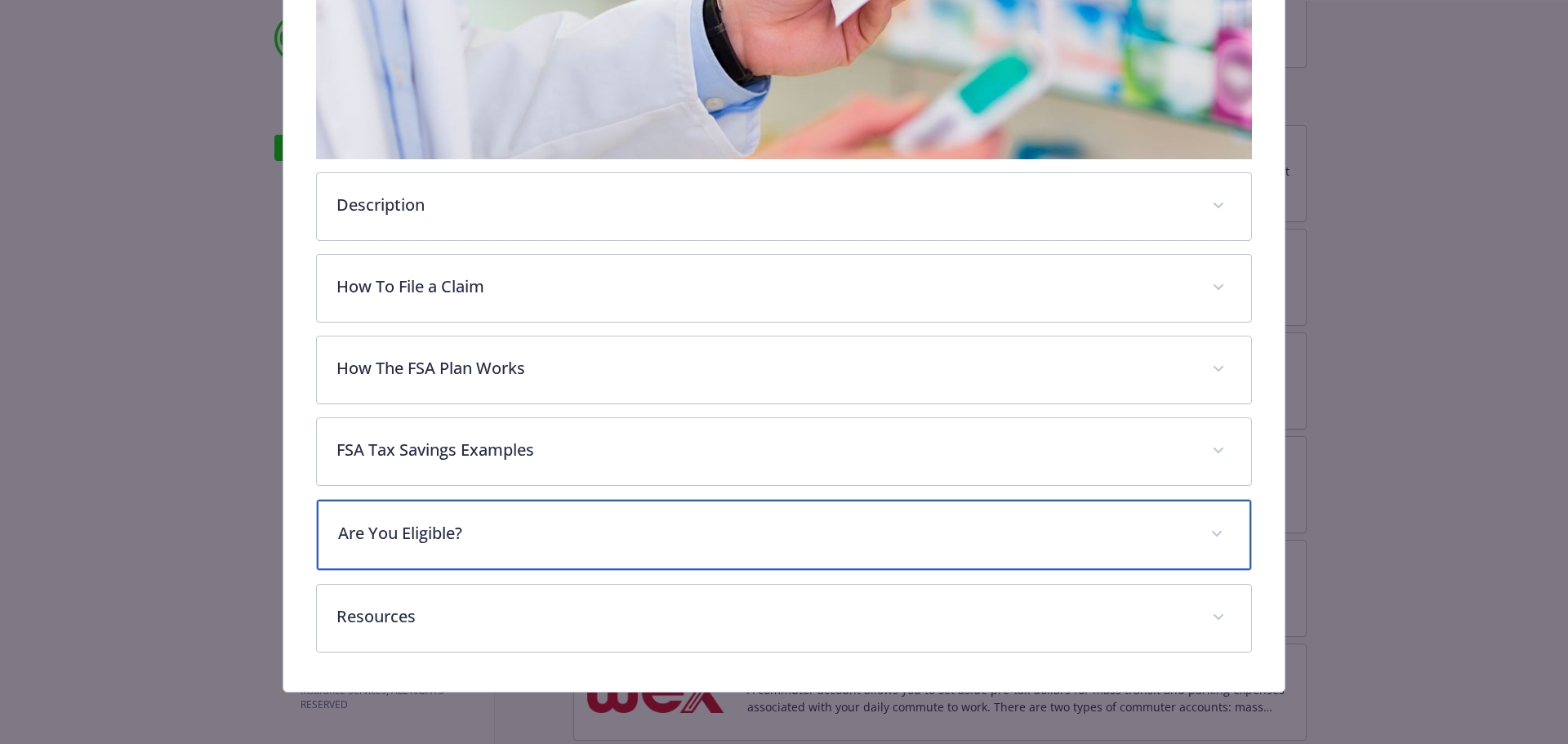
scroll to position [427, 0]
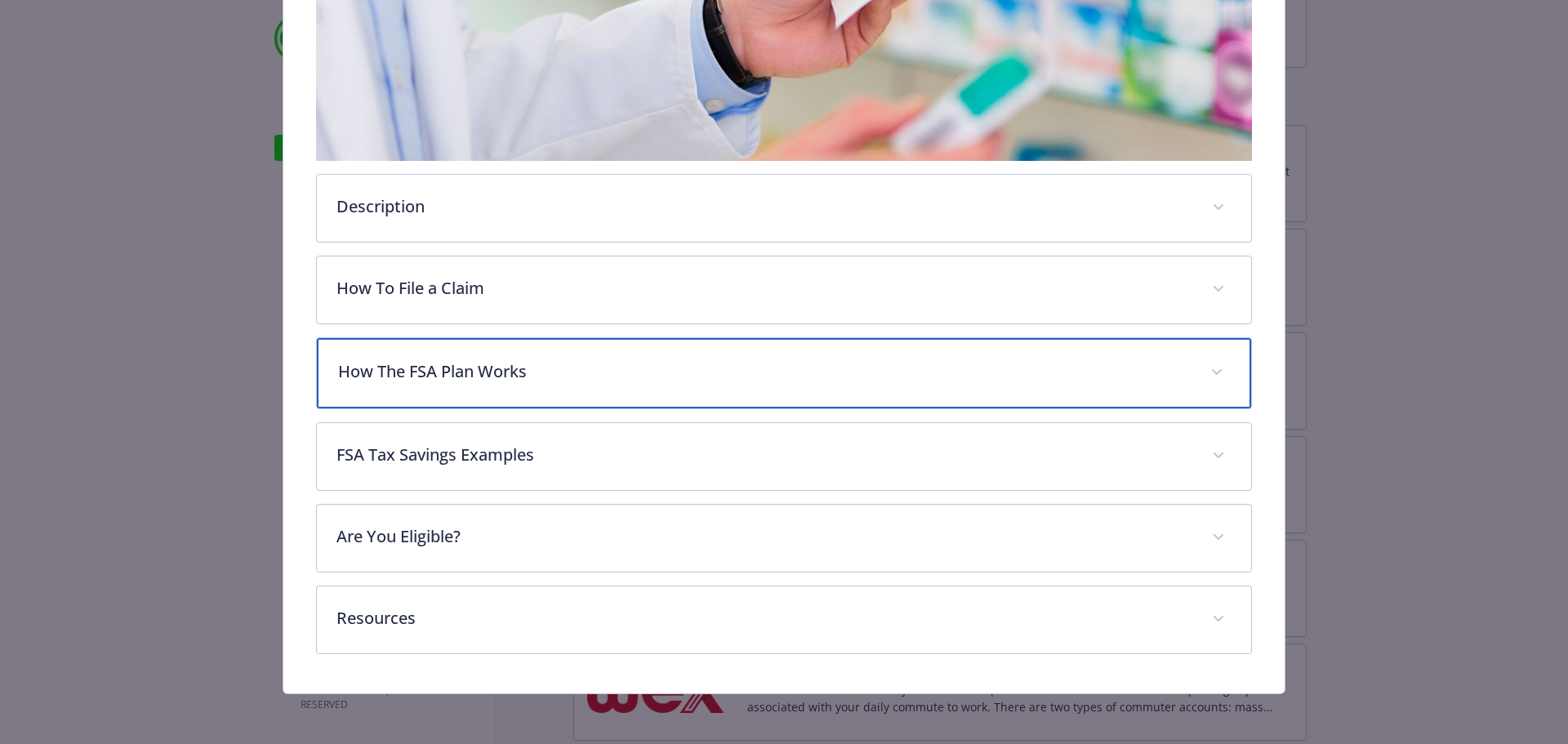
click at [500, 360] on p "How The FSA Plan Works" at bounding box center [765, 372] width 853 height 24
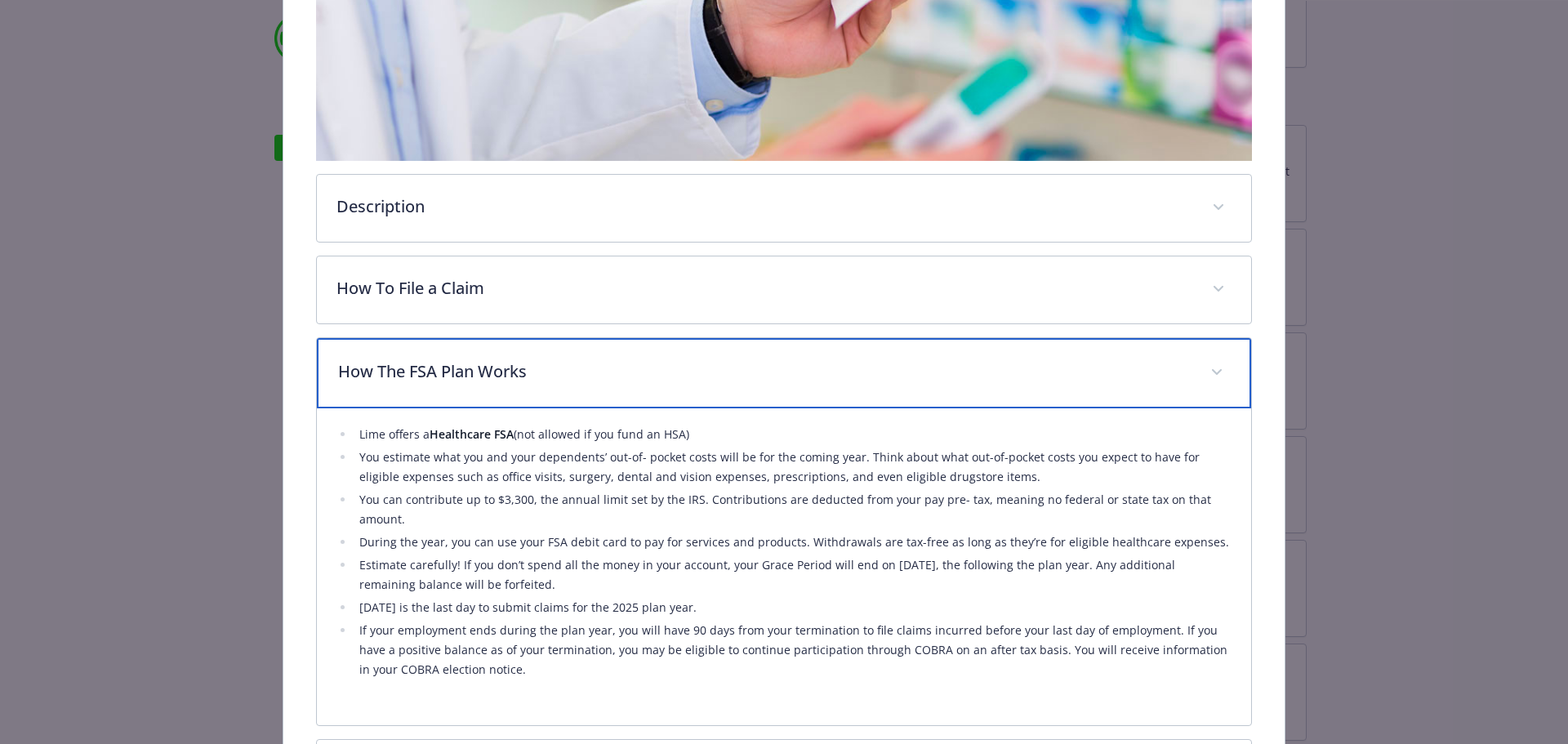
click at [1204, 375] on span "details for plan Financial Wellbeing - Healthcare FSA - Healthcare Flexible Spe…" at bounding box center [1217, 372] width 26 height 26
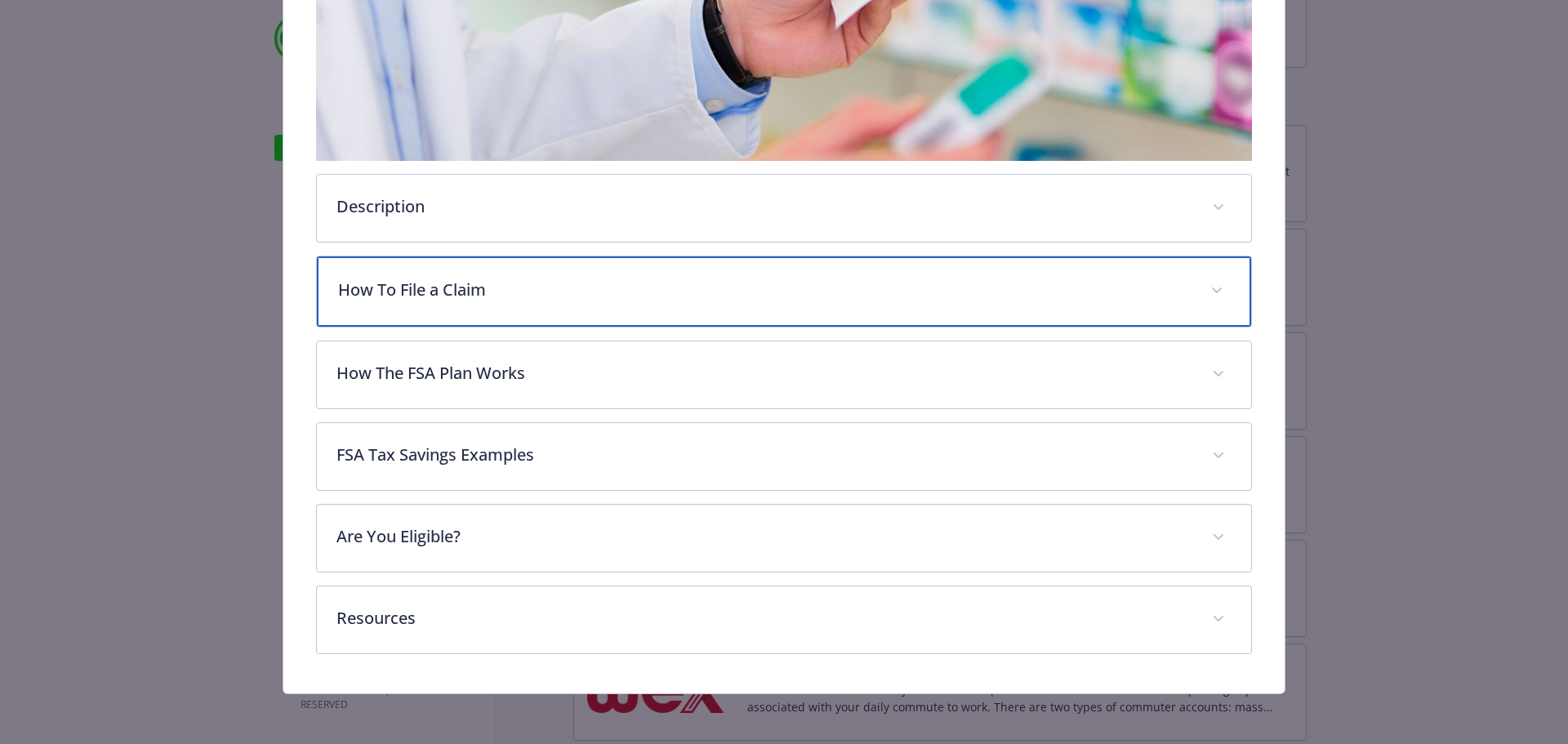
click at [819, 281] on p "How To File a Claim" at bounding box center [765, 289] width 853 height 24
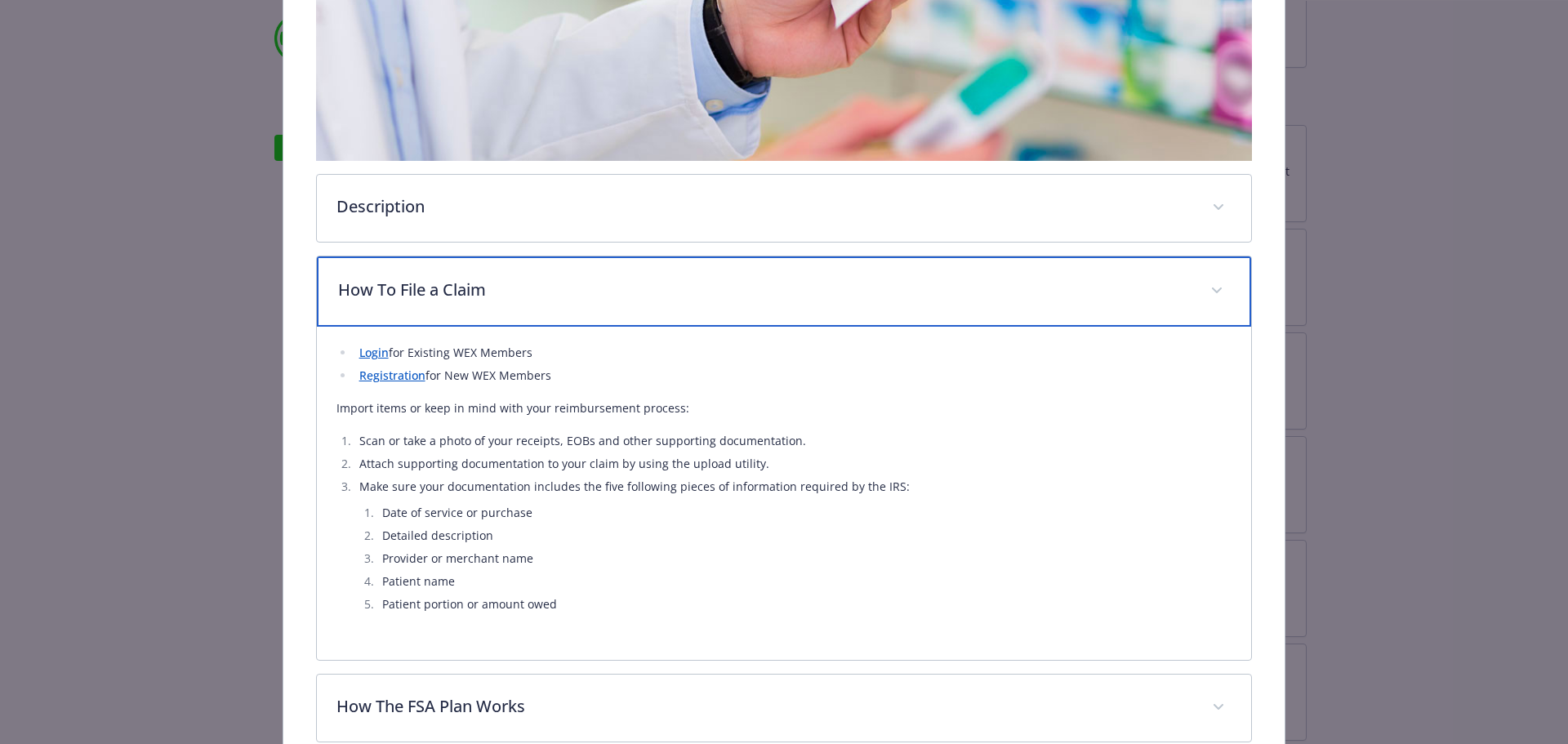
click at [1211, 295] on span "details for plan Financial Wellbeing - Healthcare FSA - Healthcare Flexible Spe…" at bounding box center [1217, 290] width 26 height 26
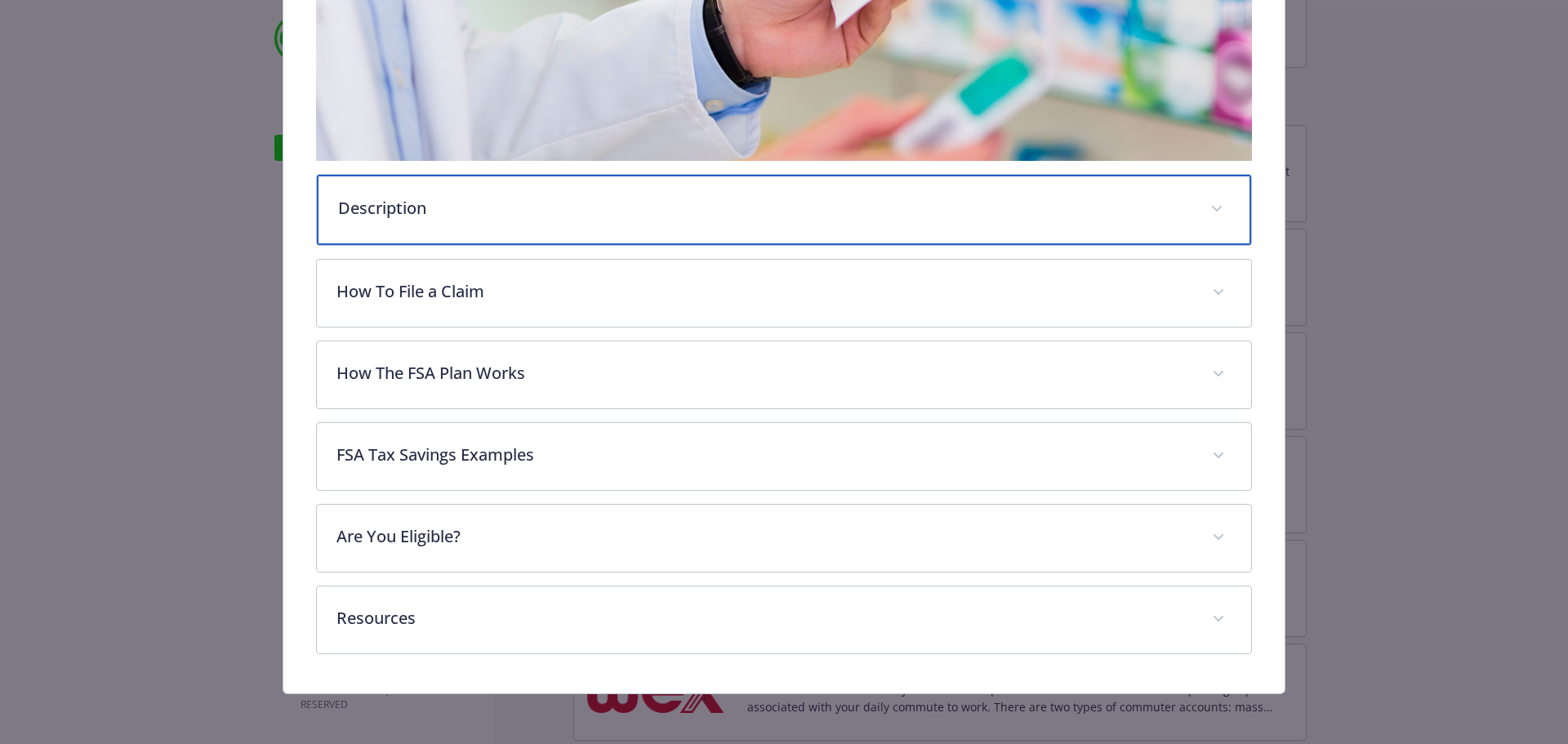
click at [1204, 208] on span "details for plan Financial Wellbeing - Healthcare FSA - Healthcare Flexible Spe…" at bounding box center [1217, 209] width 26 height 26
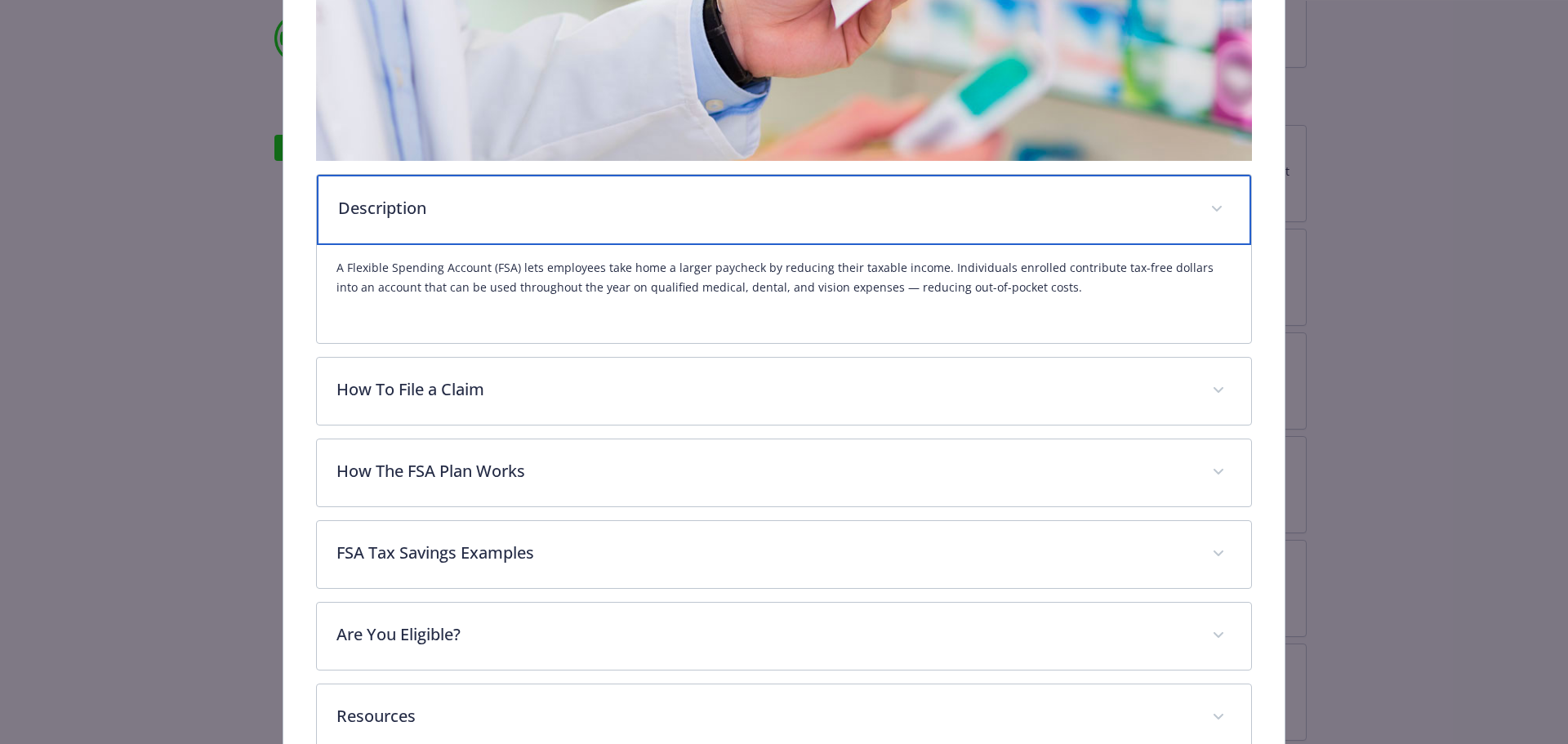
click at [1204, 208] on span "details for plan Financial Wellbeing - Healthcare FSA - Healthcare Flexible Spe…" at bounding box center [1217, 209] width 26 height 26
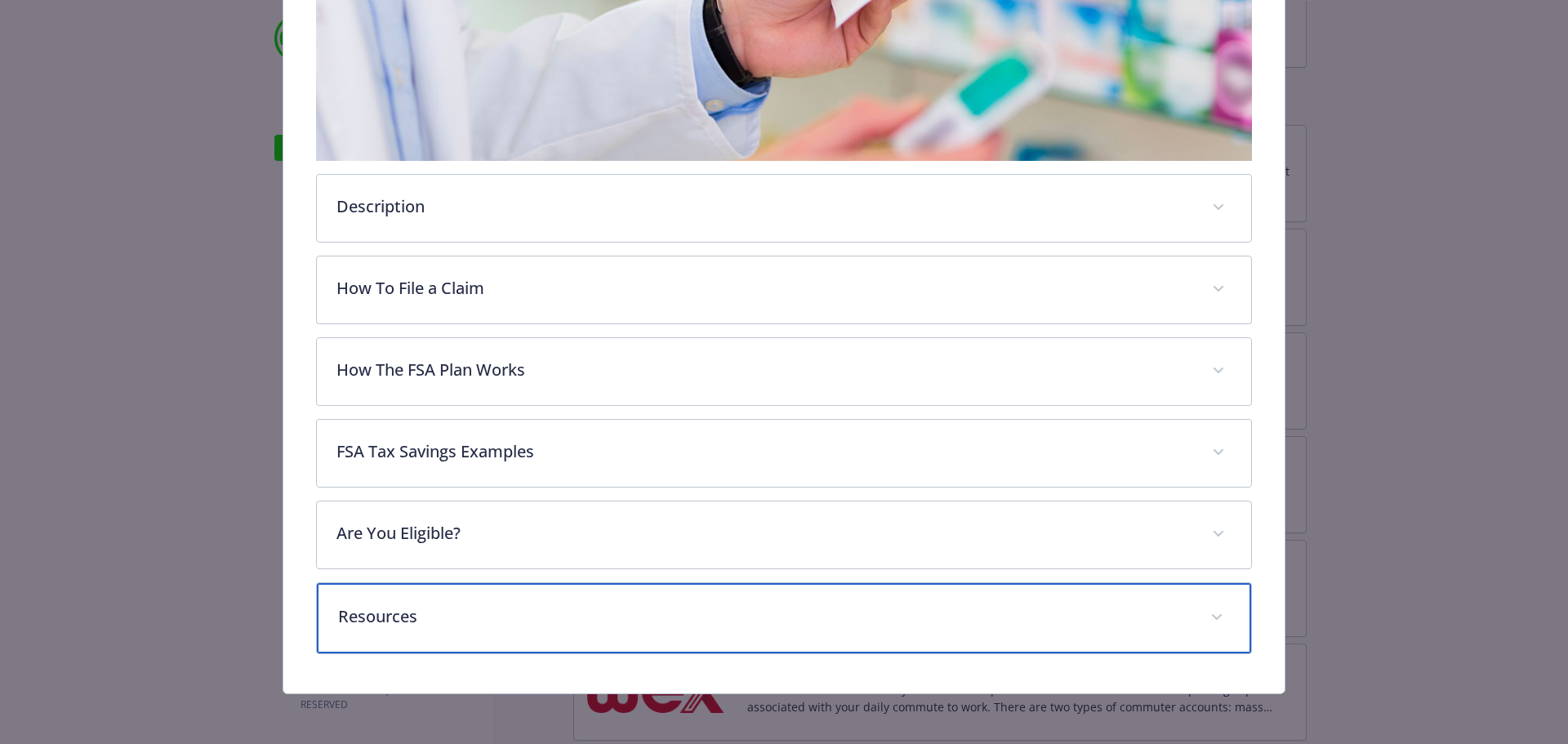
click at [1204, 622] on span "details for plan Financial Wellbeing - Healthcare FSA - Healthcare Flexible Spe…" at bounding box center [1217, 617] width 26 height 26
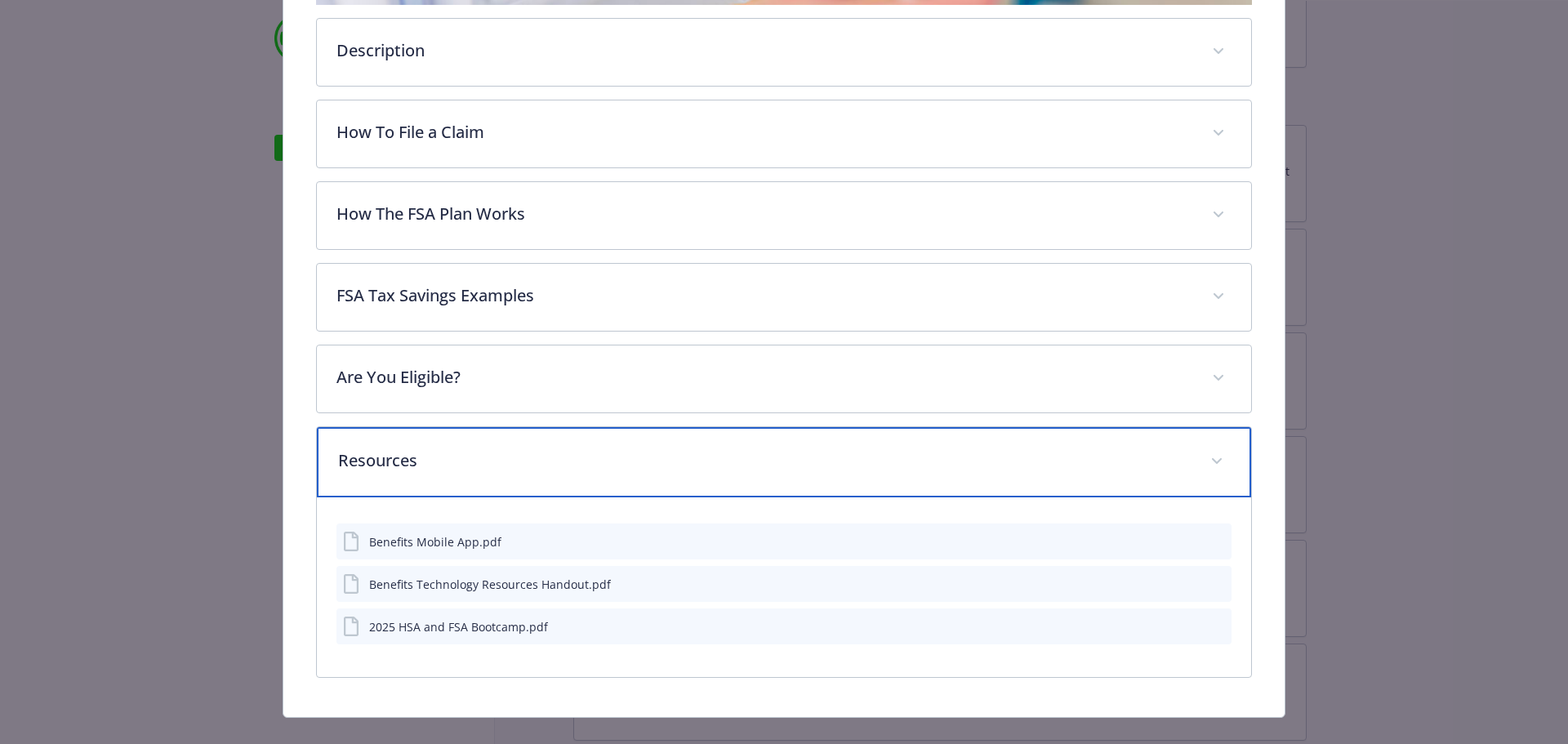
scroll to position [590, 0]
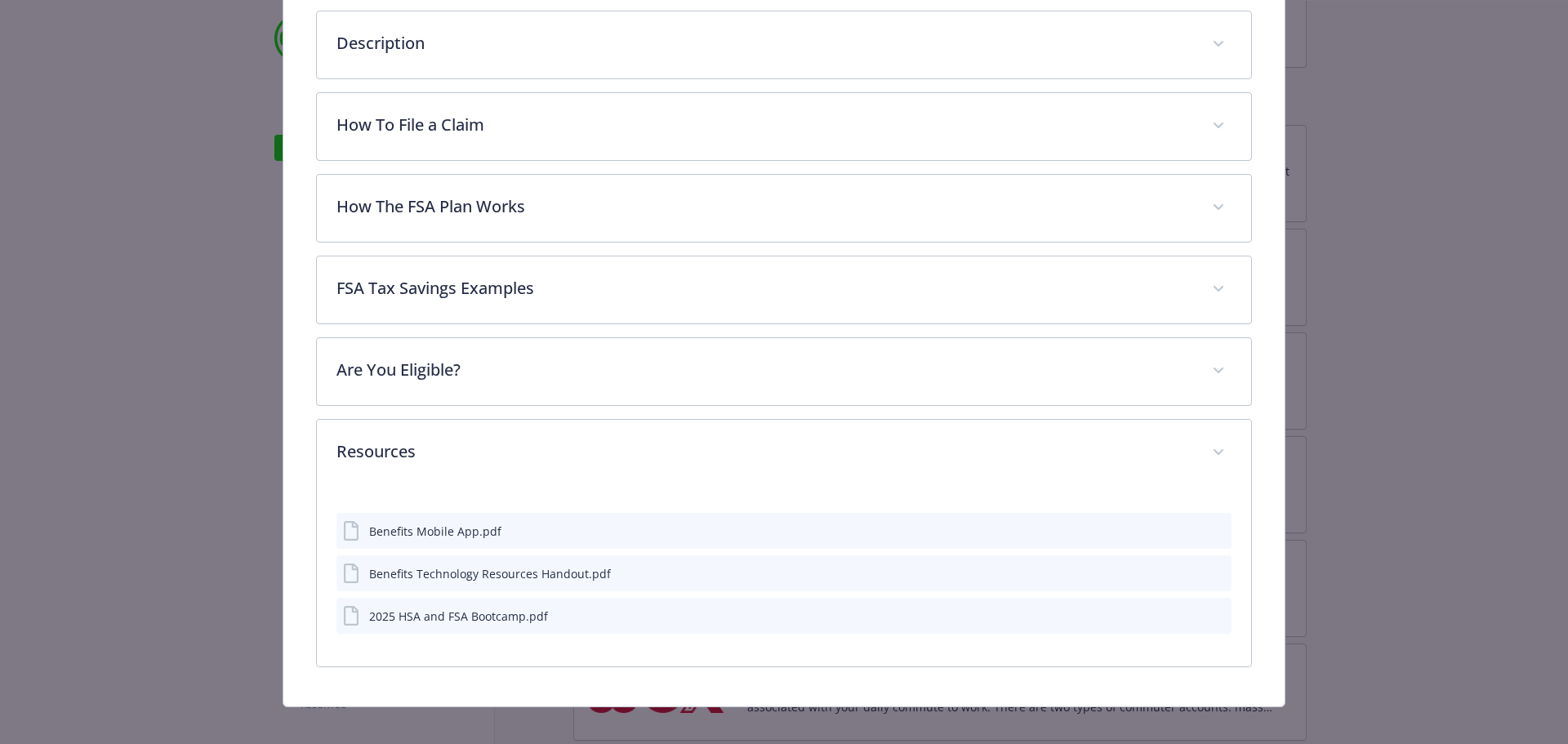
click at [1209, 614] on icon "preview file" at bounding box center [1216, 615] width 15 height 12
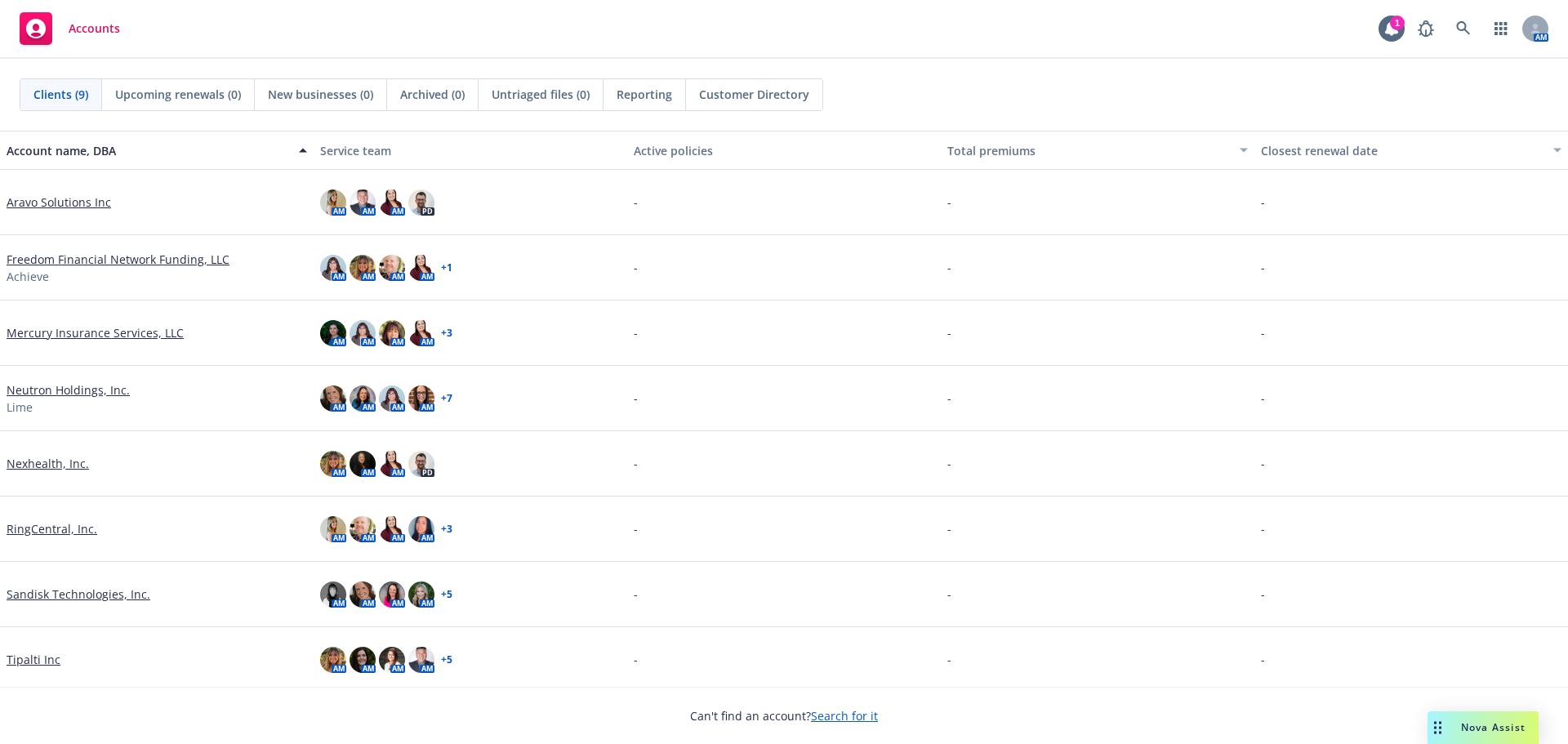
drag, startPoint x: 32, startPoint y: 661, endPoint x: 44, endPoint y: 661, distance: 12.0
click at [32, 661] on link "Tipalti Inc" at bounding box center [34, 660] width 54 height 17
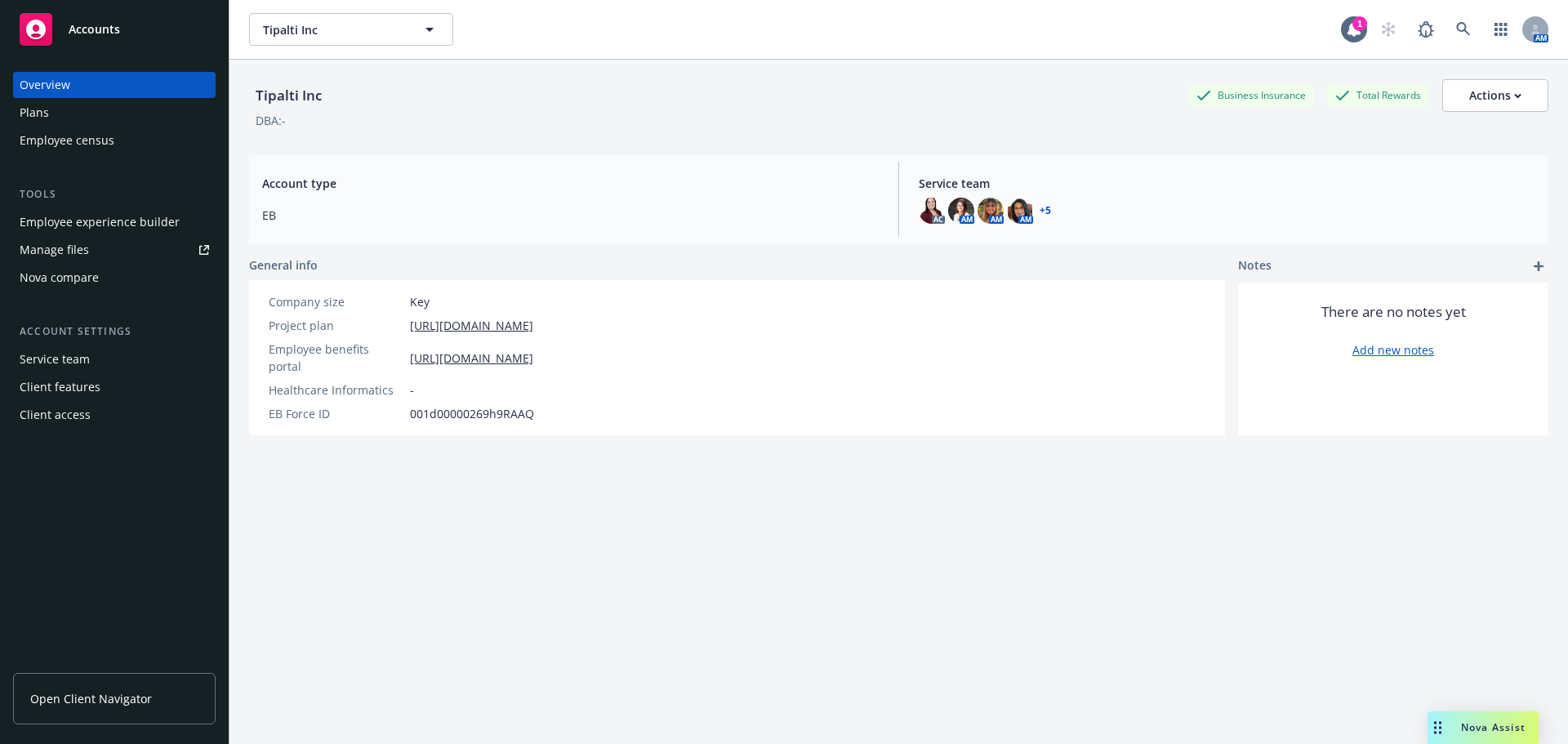
click at [53, 250] on div "Manage files" at bounding box center [54, 250] width 70 height 26
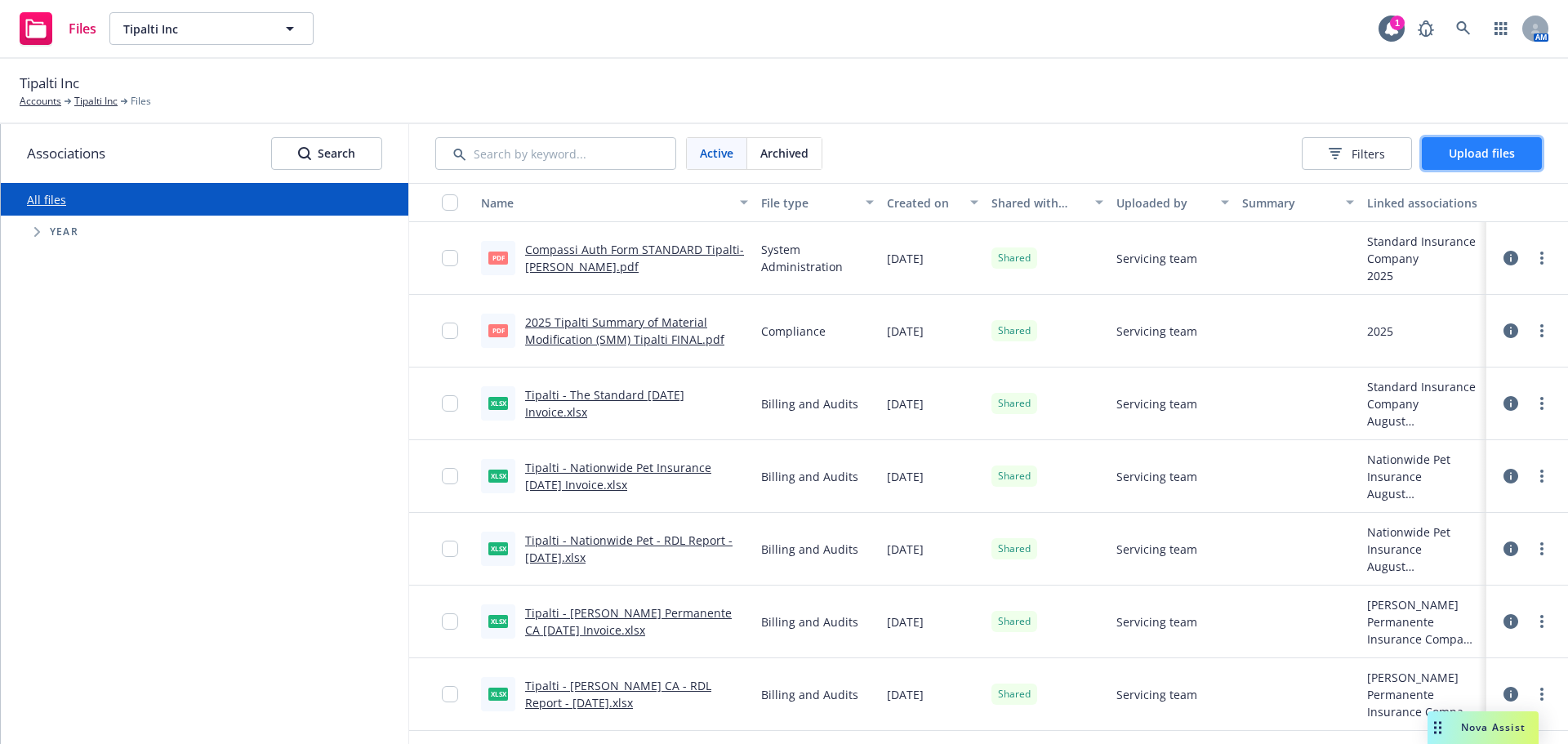
click at [1491, 149] on span "Upload files" at bounding box center [1482, 153] width 66 height 15
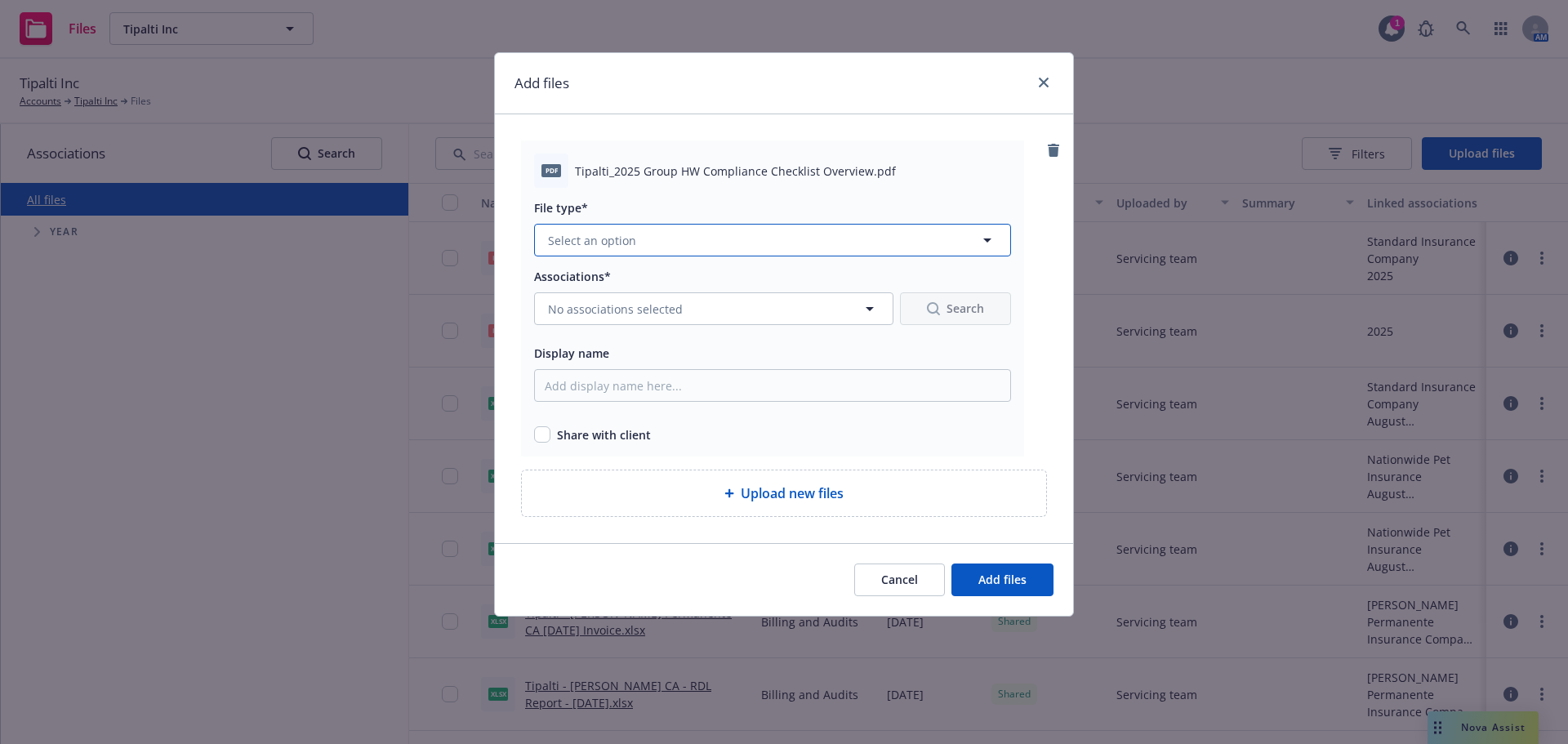
click at [992, 239] on icon "button" at bounding box center [988, 240] width 19 height 19
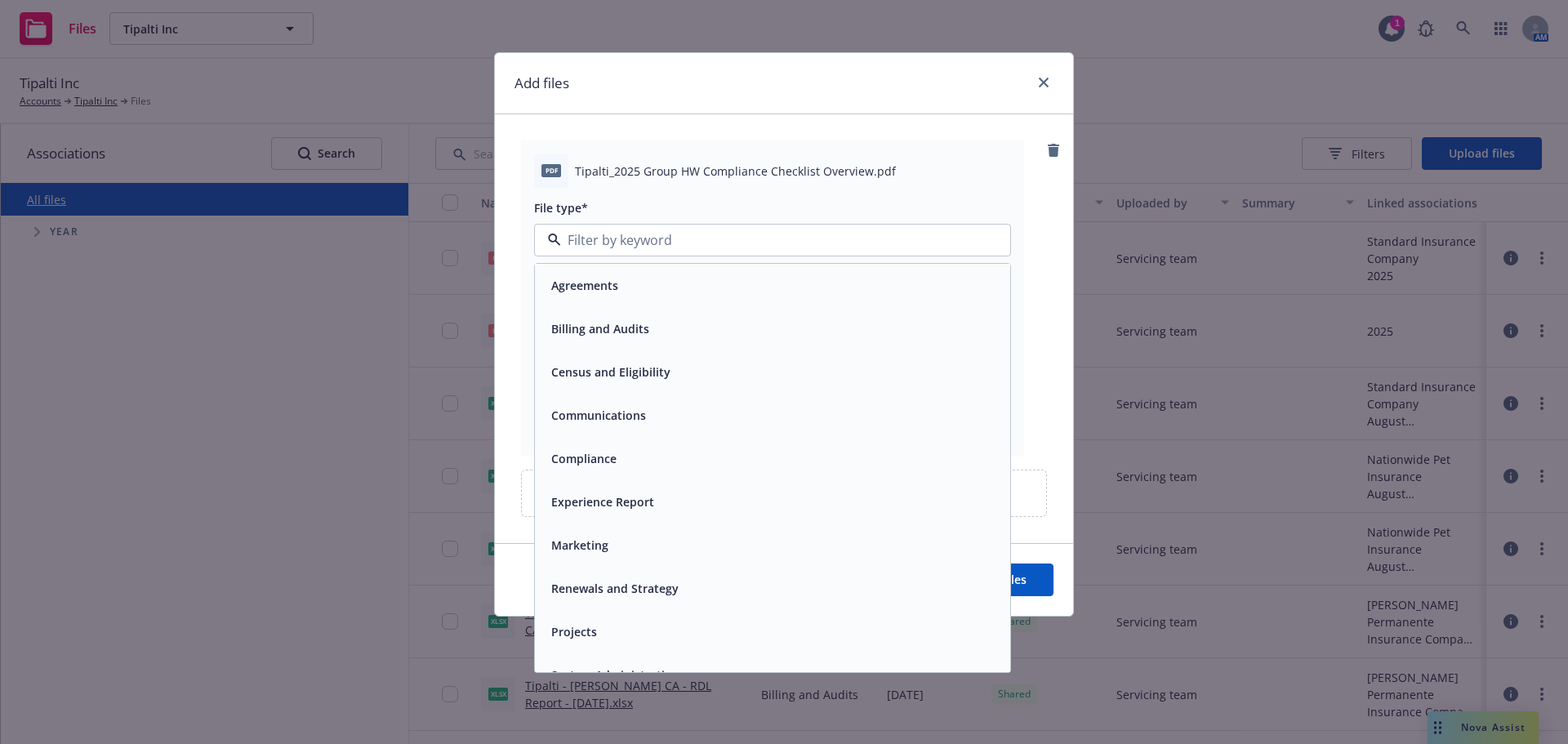
click at [588, 469] on div "Compliance" at bounding box center [582, 459] width 75 height 23
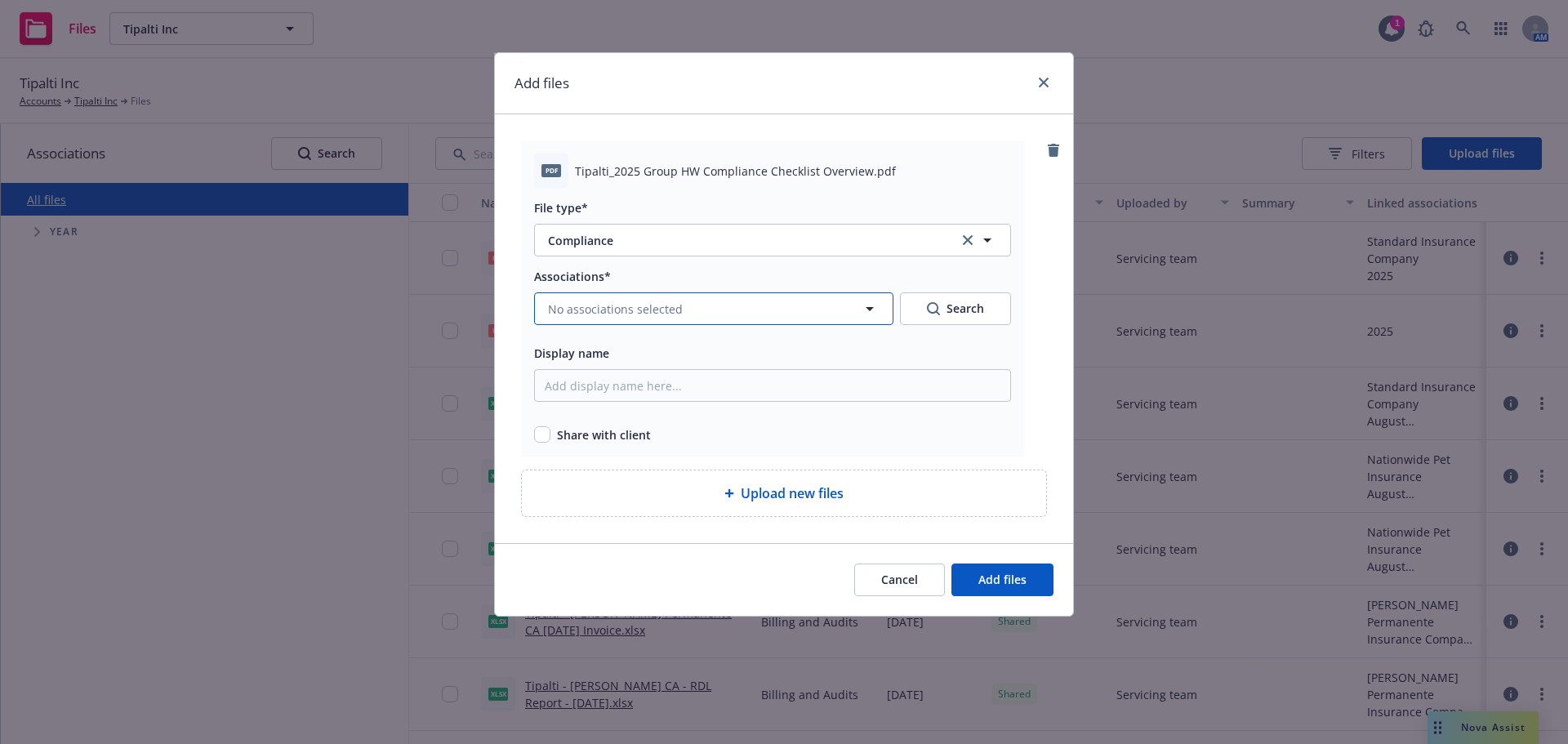
click at [873, 308] on icon "button" at bounding box center [870, 309] width 8 height 4
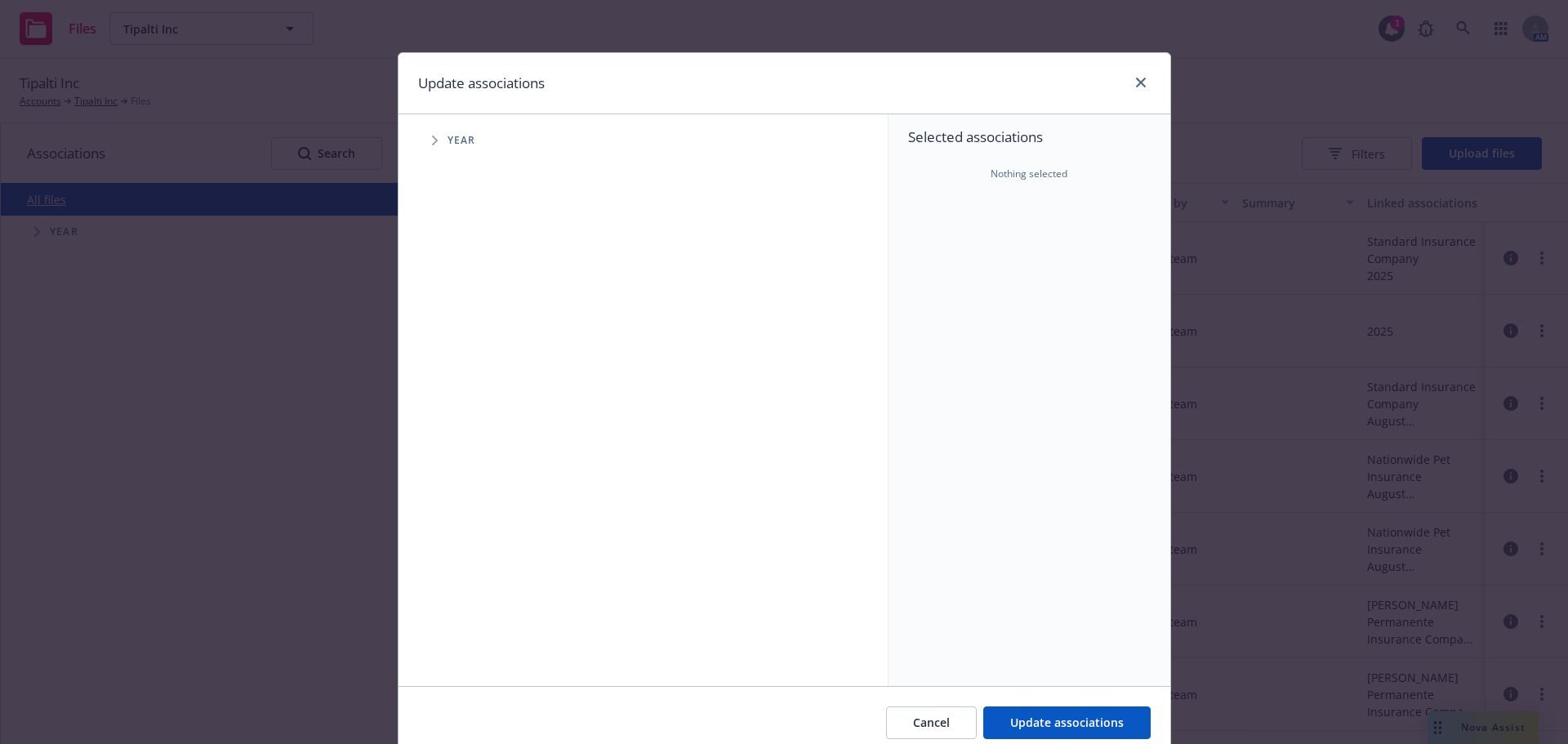
click at [423, 137] on span "Tree Example" at bounding box center [434, 140] width 26 height 26
click at [468, 365] on input "Tree Example" at bounding box center [476, 364] width 16 height 16
checkbox input "true"
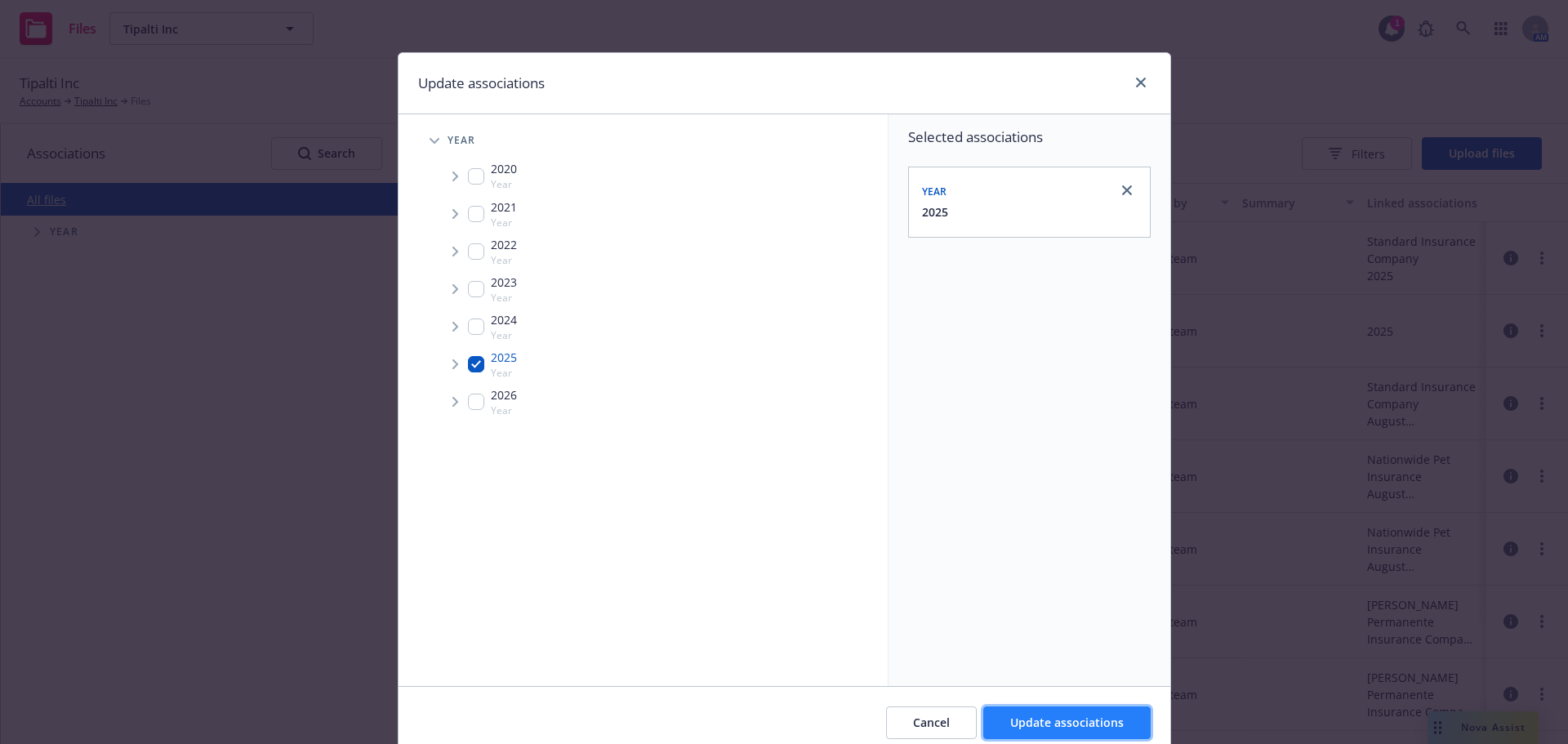
click at [1068, 721] on span "Update associations" at bounding box center [1066, 723] width 113 height 15
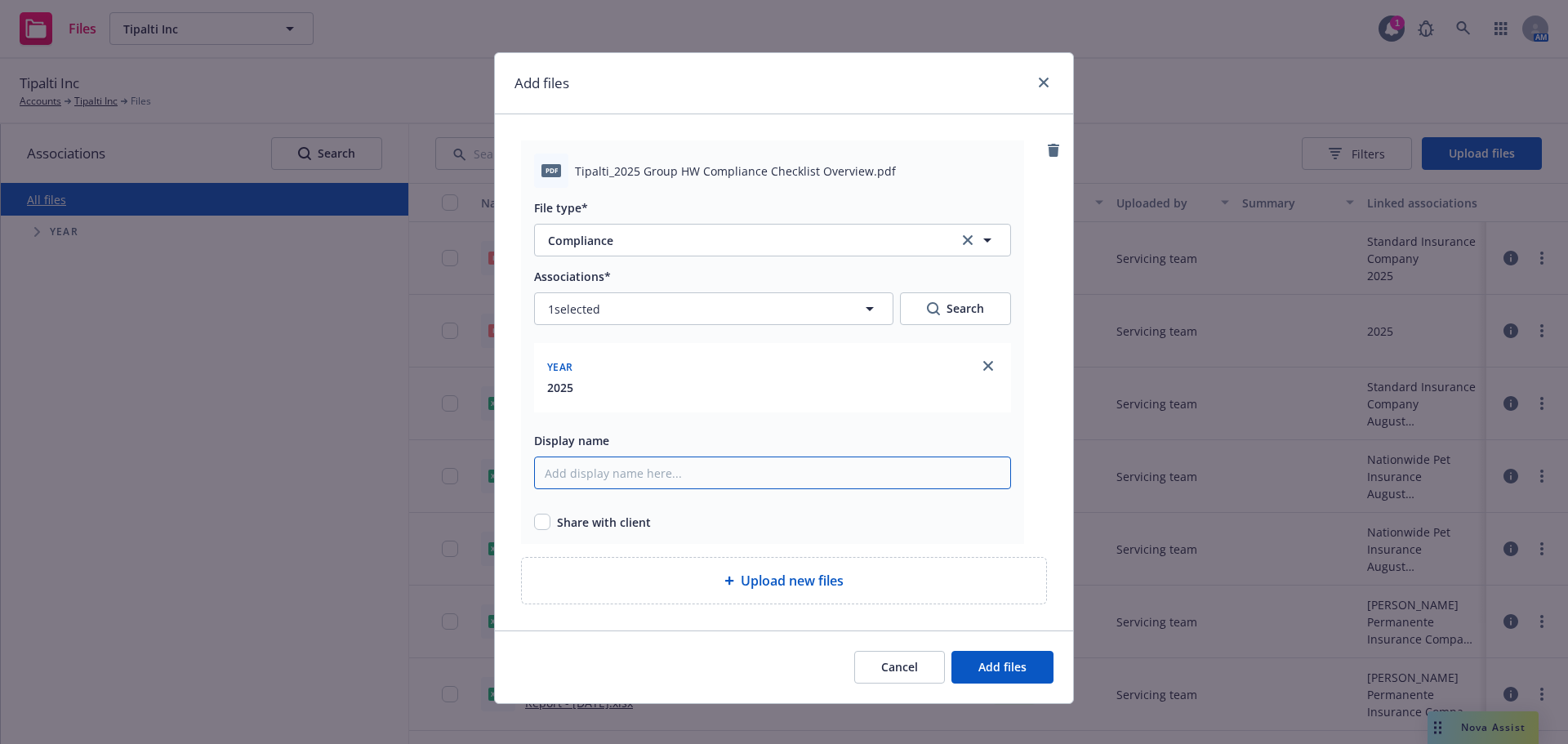
click at [627, 469] on input "Display name" at bounding box center [772, 473] width 477 height 33
type input "2025 Compliance Checklist Overview"
click at [537, 518] on input "checkbox" at bounding box center [542, 521] width 16 height 16
checkbox input "true"
click at [1012, 663] on span "Add files" at bounding box center [1003, 667] width 48 height 15
